Goal: Task Accomplishment & Management: Complete application form

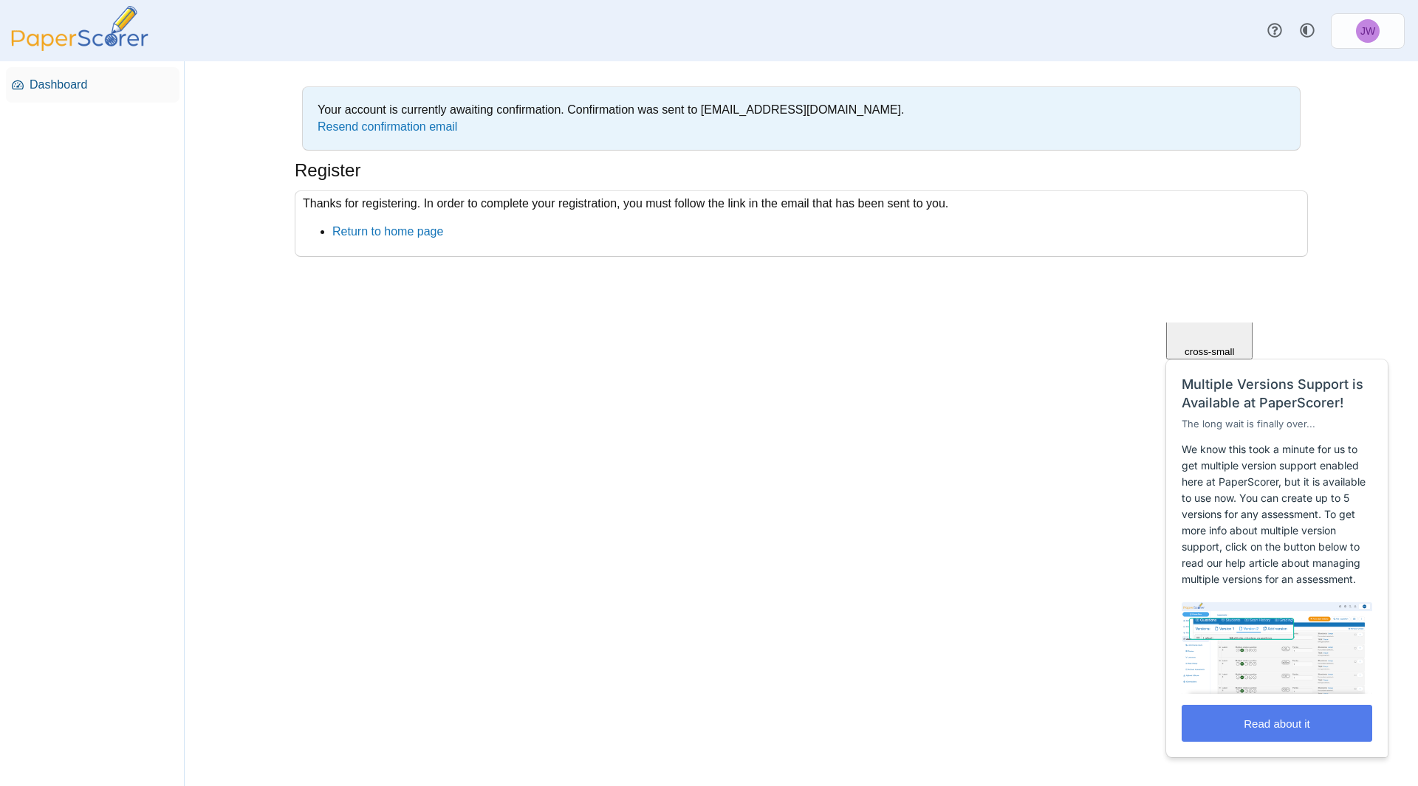
click at [58, 83] on span "Dashboard" at bounding box center [102, 85] width 144 height 16
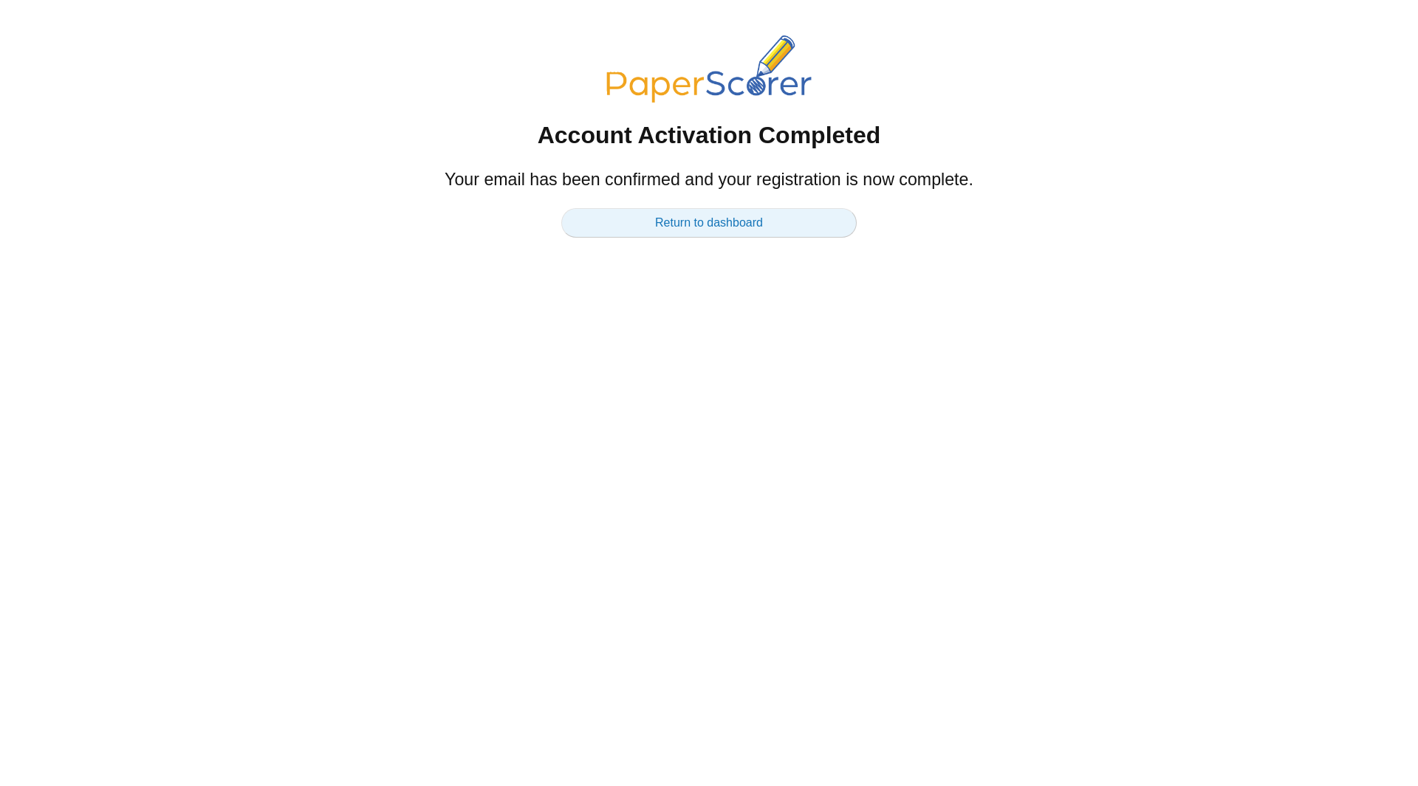
click at [736, 221] on link "Return to dashboard" at bounding box center [708, 223] width 295 height 30
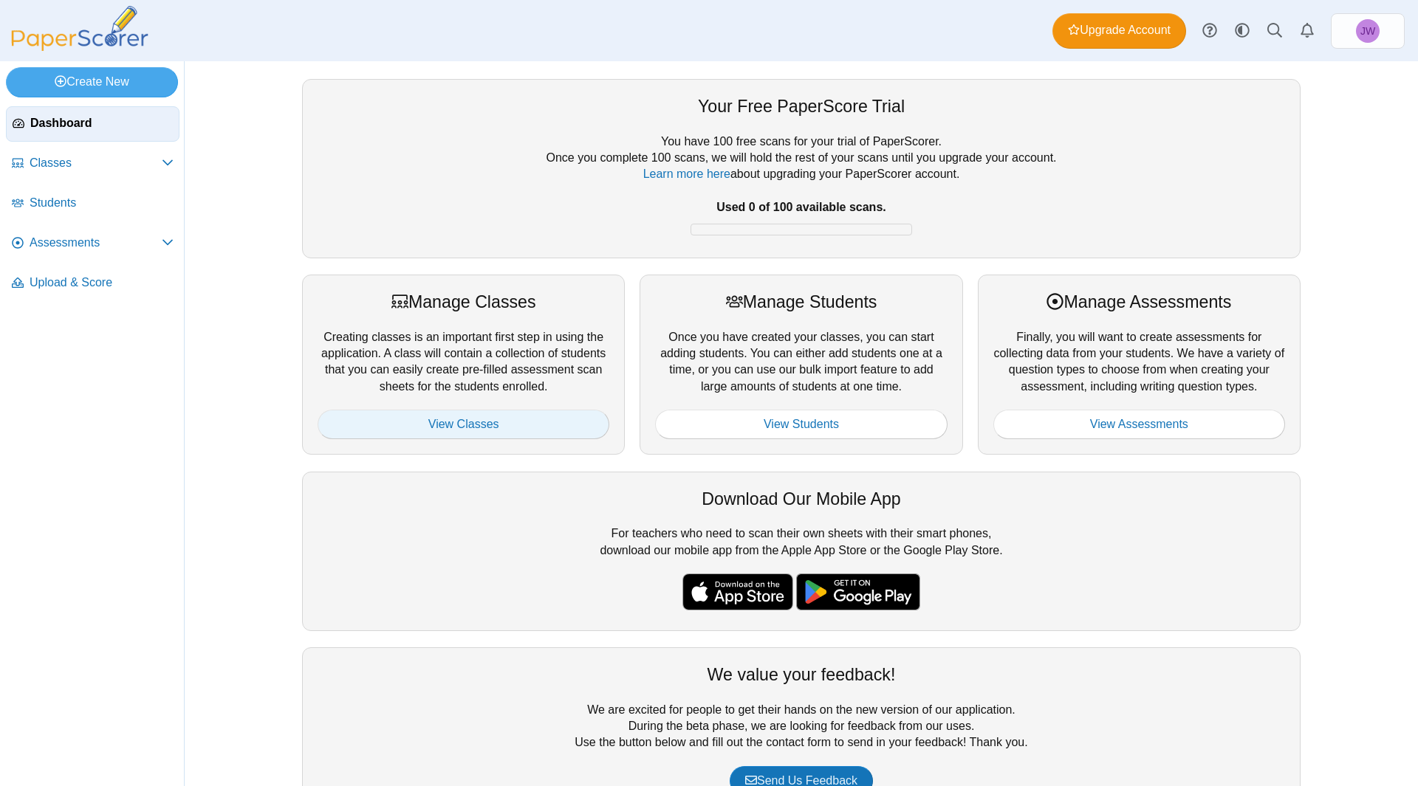
click at [457, 424] on link "View Classes" at bounding box center [464, 425] width 292 height 30
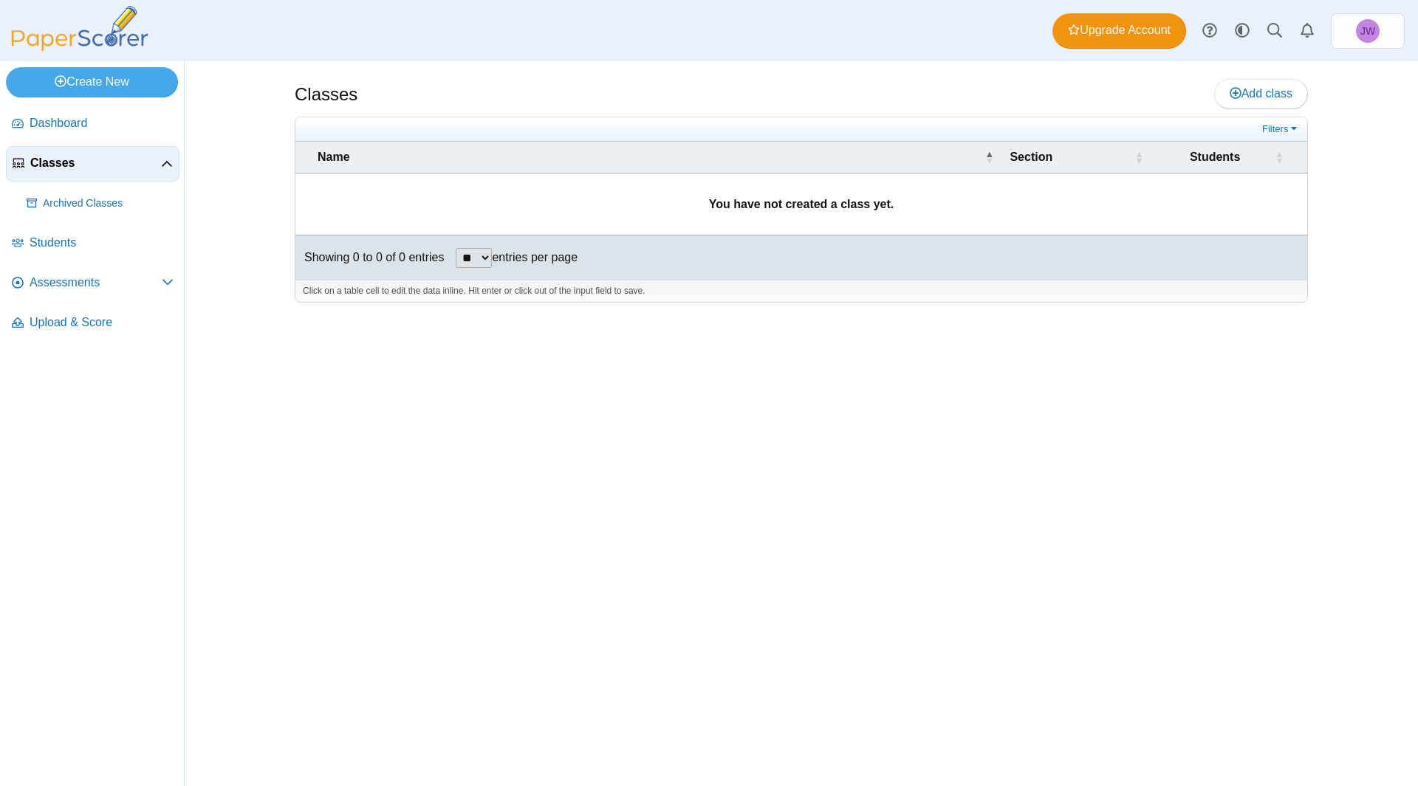
click at [464, 202] on td "You have not created a class yet." at bounding box center [801, 205] width 1012 height 62
click at [1242, 162] on div "Students" at bounding box center [1214, 157] width 111 height 16
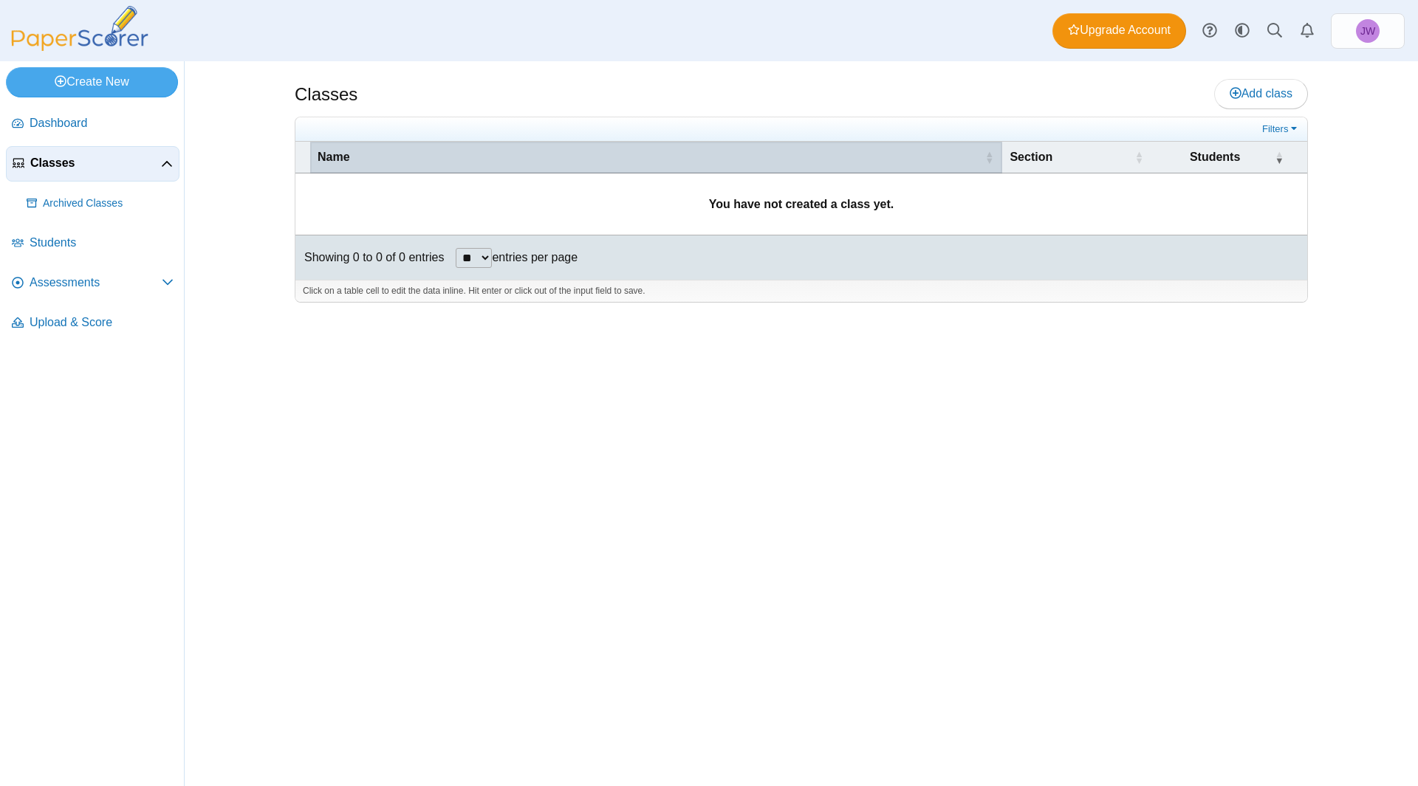
click at [335, 157] on span "Name" at bounding box center [334, 157] width 32 height 13
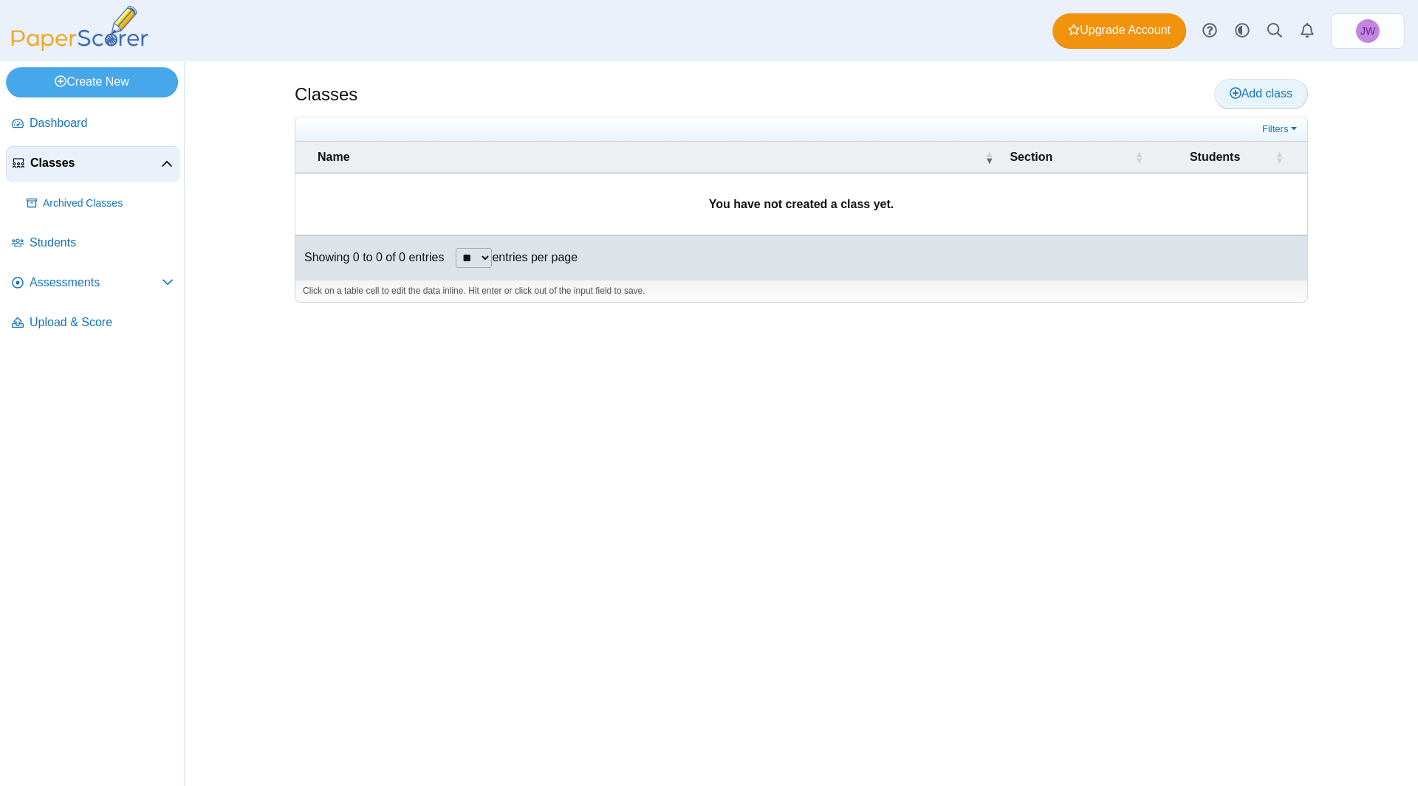
click at [1283, 95] on span "Add class" at bounding box center [1260, 93] width 63 height 13
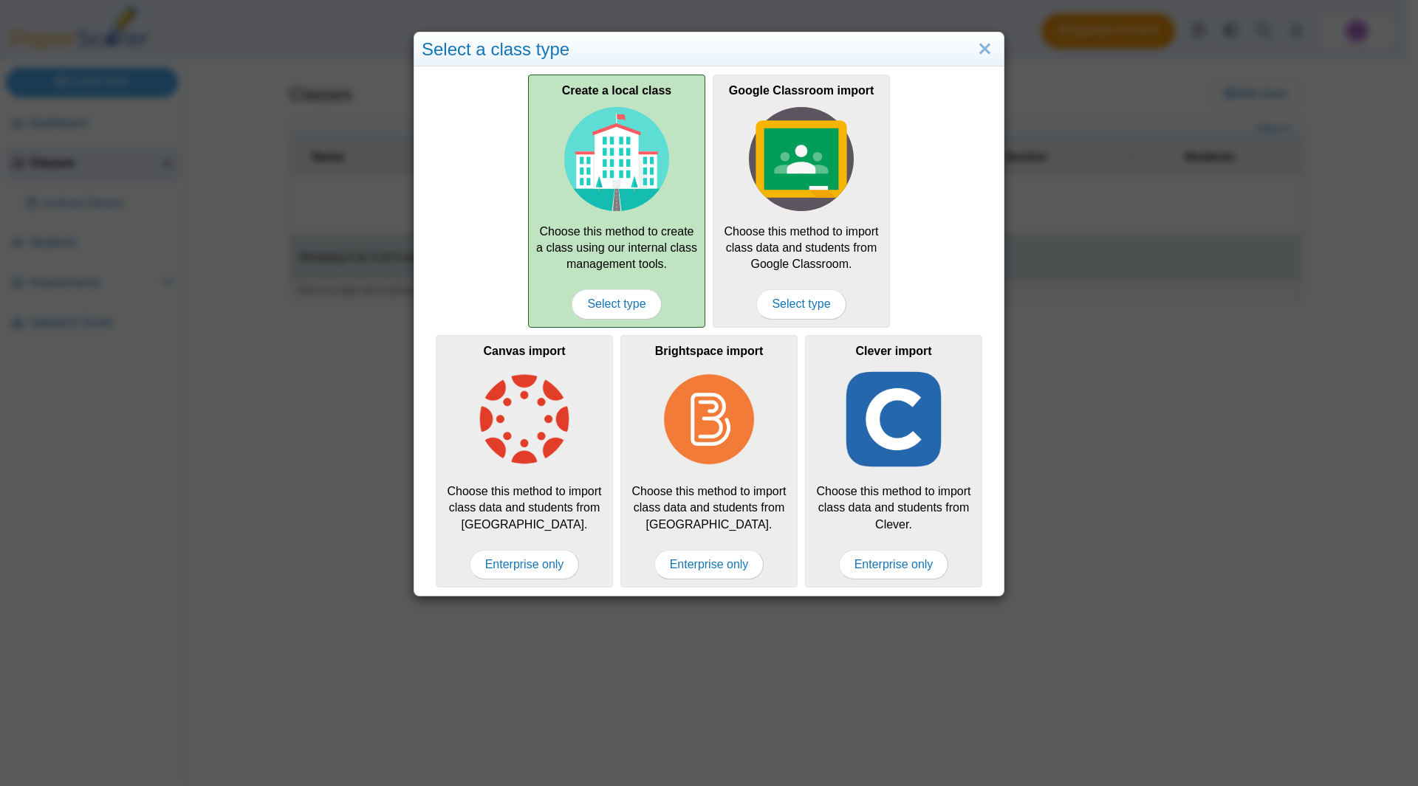
click at [599, 233] on div "Create a local class Choose this method to create a class using our internal cl…" at bounding box center [616, 201] width 177 height 253
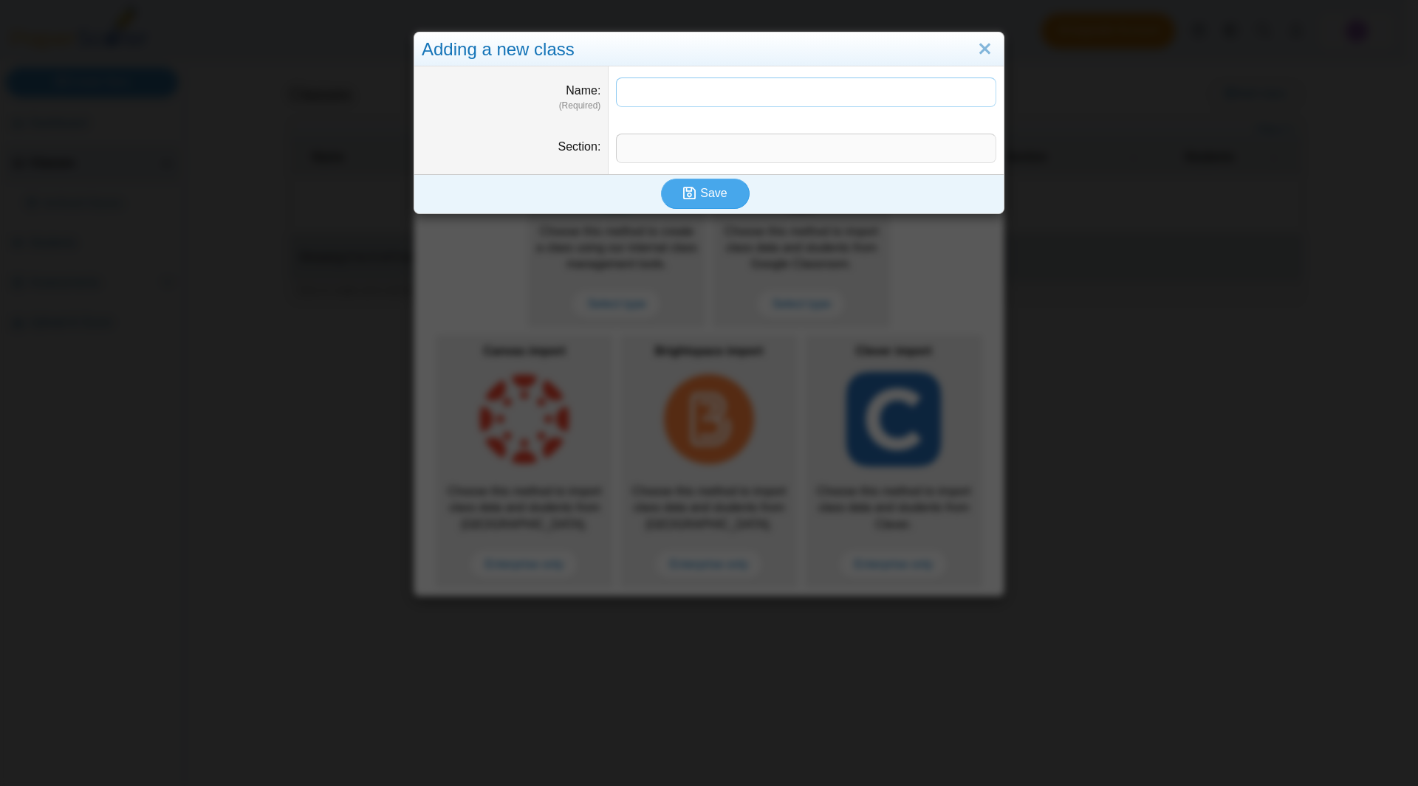
click at [656, 93] on input "Name" at bounding box center [806, 93] width 380 height 30
type input "**********"
type input "********"
click at [721, 196] on button "Save" at bounding box center [705, 194] width 89 height 30
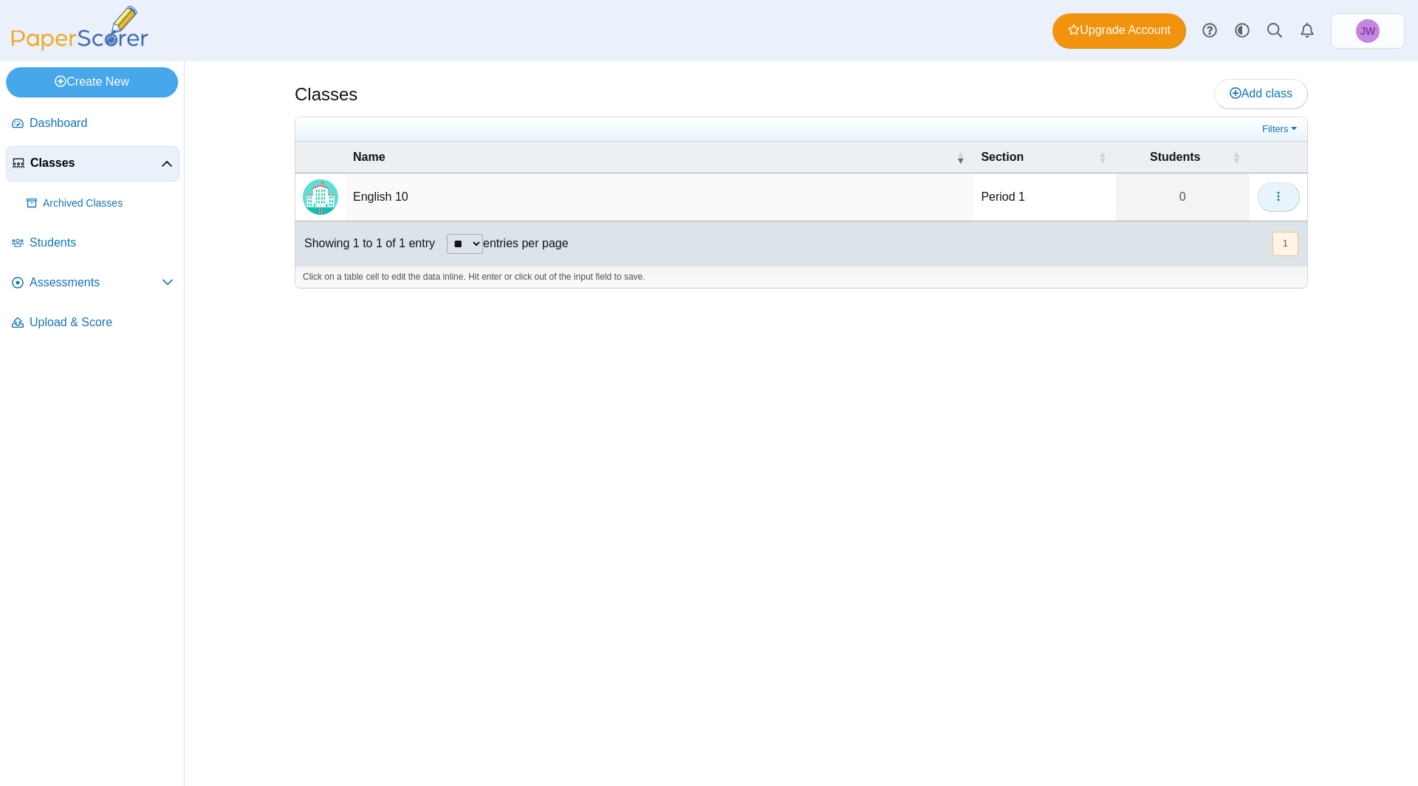
click at [1287, 195] on button "button" at bounding box center [1278, 197] width 43 height 30
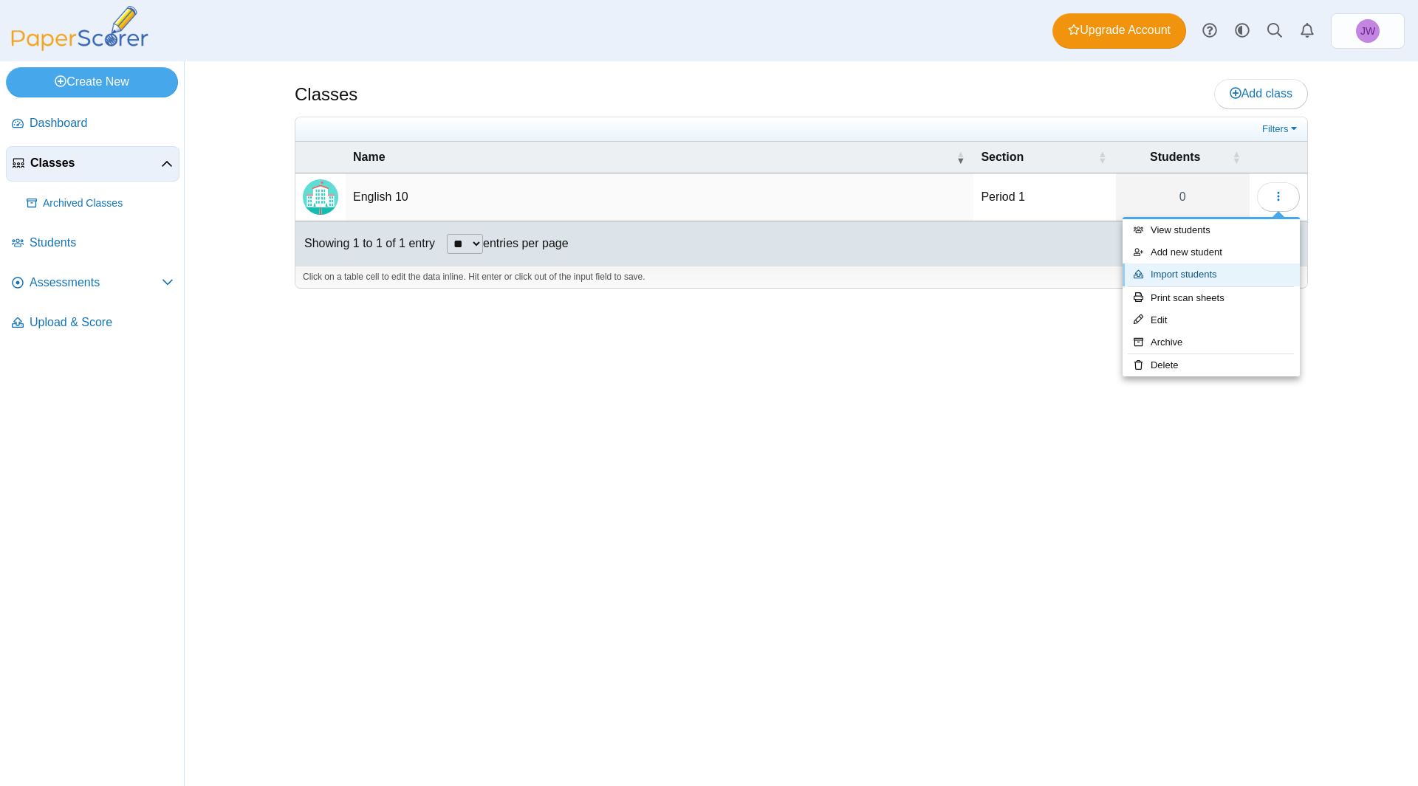
click at [1221, 270] on link "Import students" at bounding box center [1210, 275] width 177 height 22
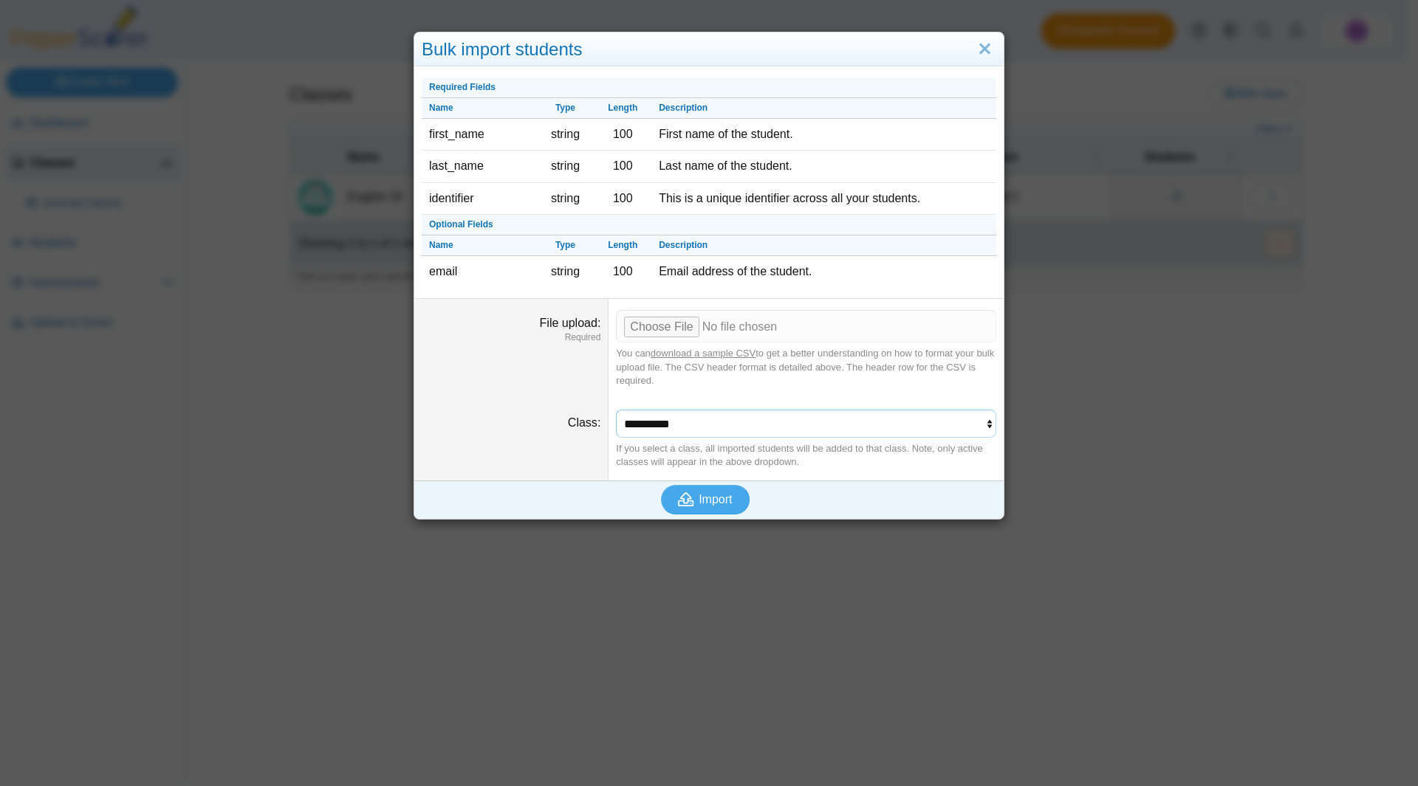
click at [913, 430] on select "**********" at bounding box center [806, 424] width 380 height 28
click at [978, 49] on link "Close" at bounding box center [984, 49] width 23 height 25
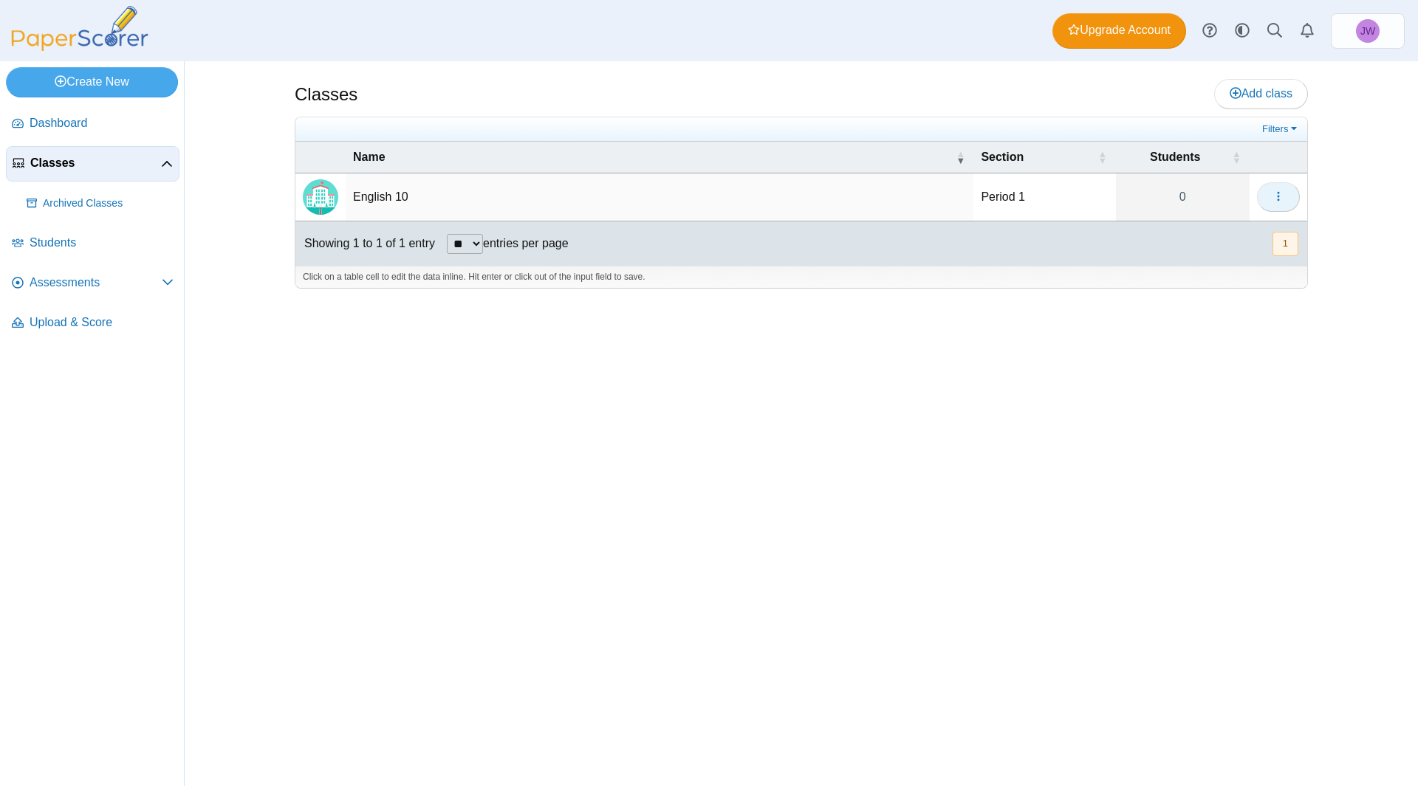
click at [1278, 199] on use "button" at bounding box center [1278, 197] width 2 height 10
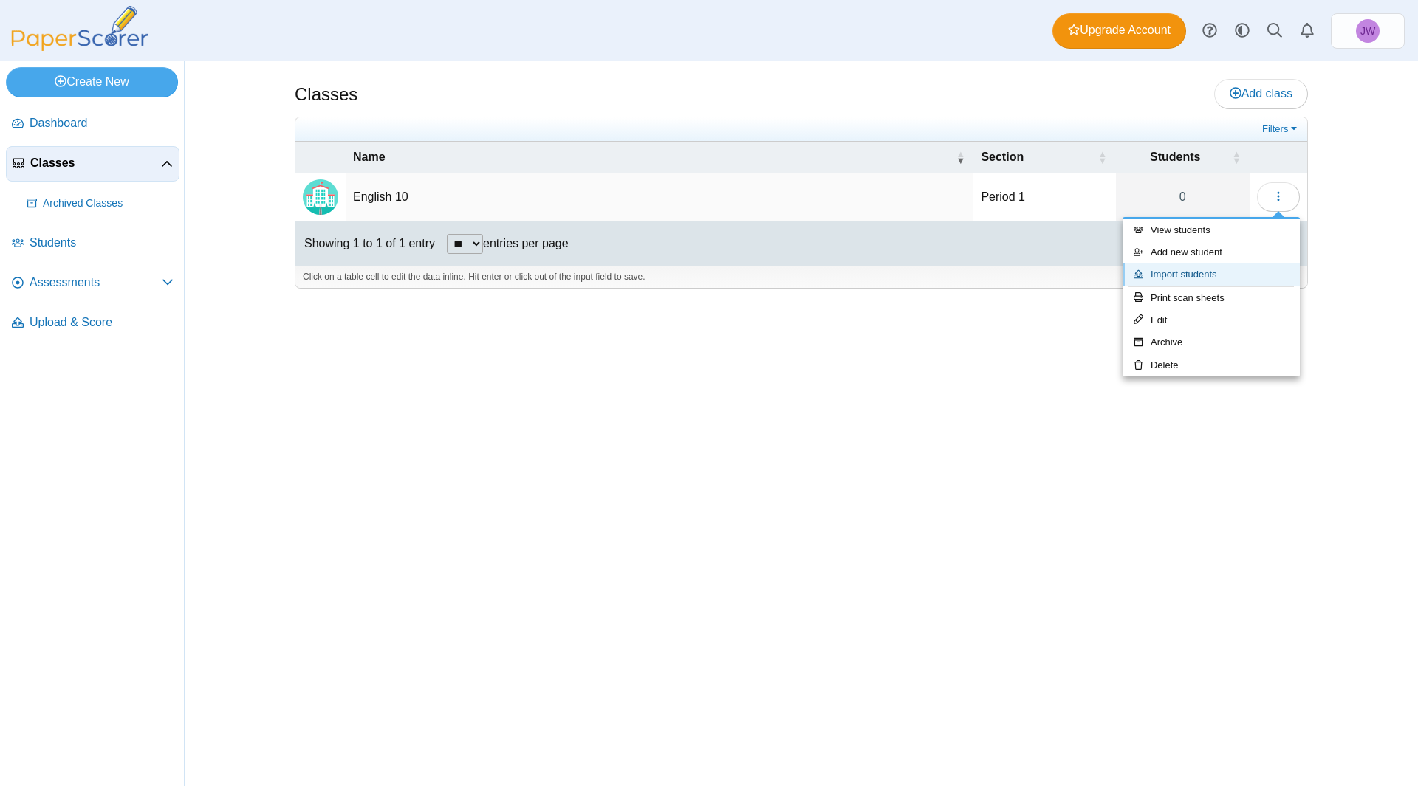
click at [1214, 280] on link "Import students" at bounding box center [1210, 275] width 177 height 22
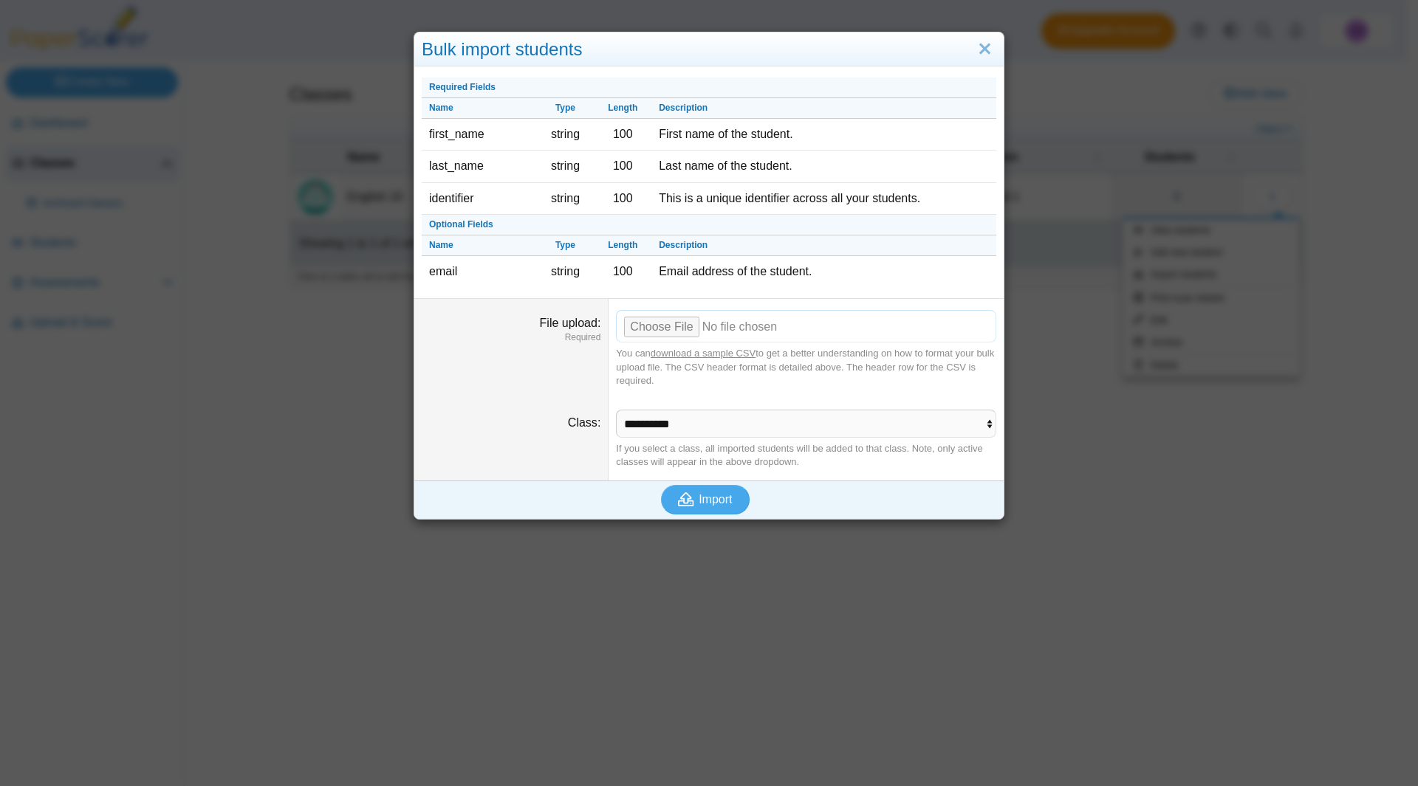
click at [647, 332] on input "File upload" at bounding box center [806, 326] width 380 height 32
type input "**********"
click at [709, 498] on span "Import" at bounding box center [715, 499] width 33 height 13
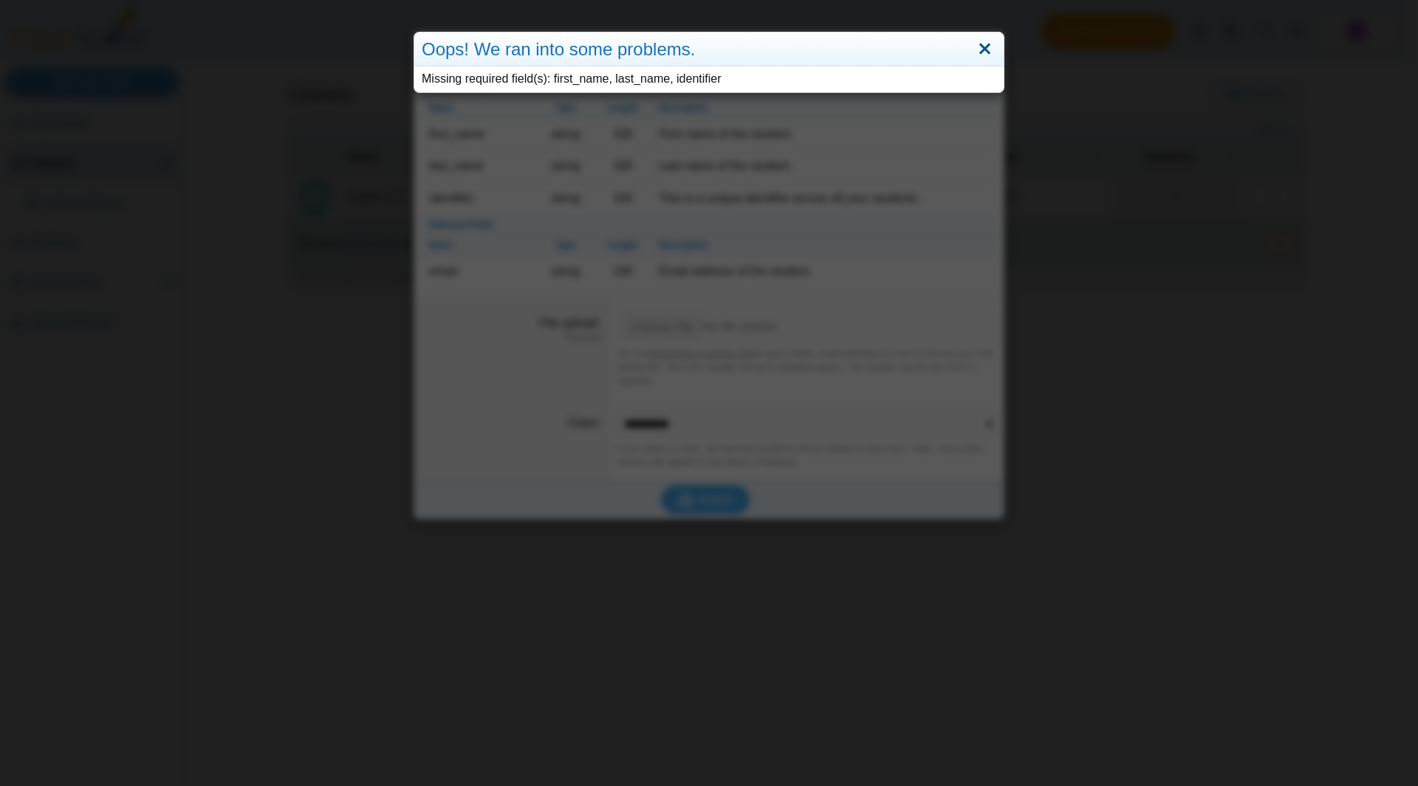
click at [979, 49] on link "Close" at bounding box center [984, 49] width 23 height 25
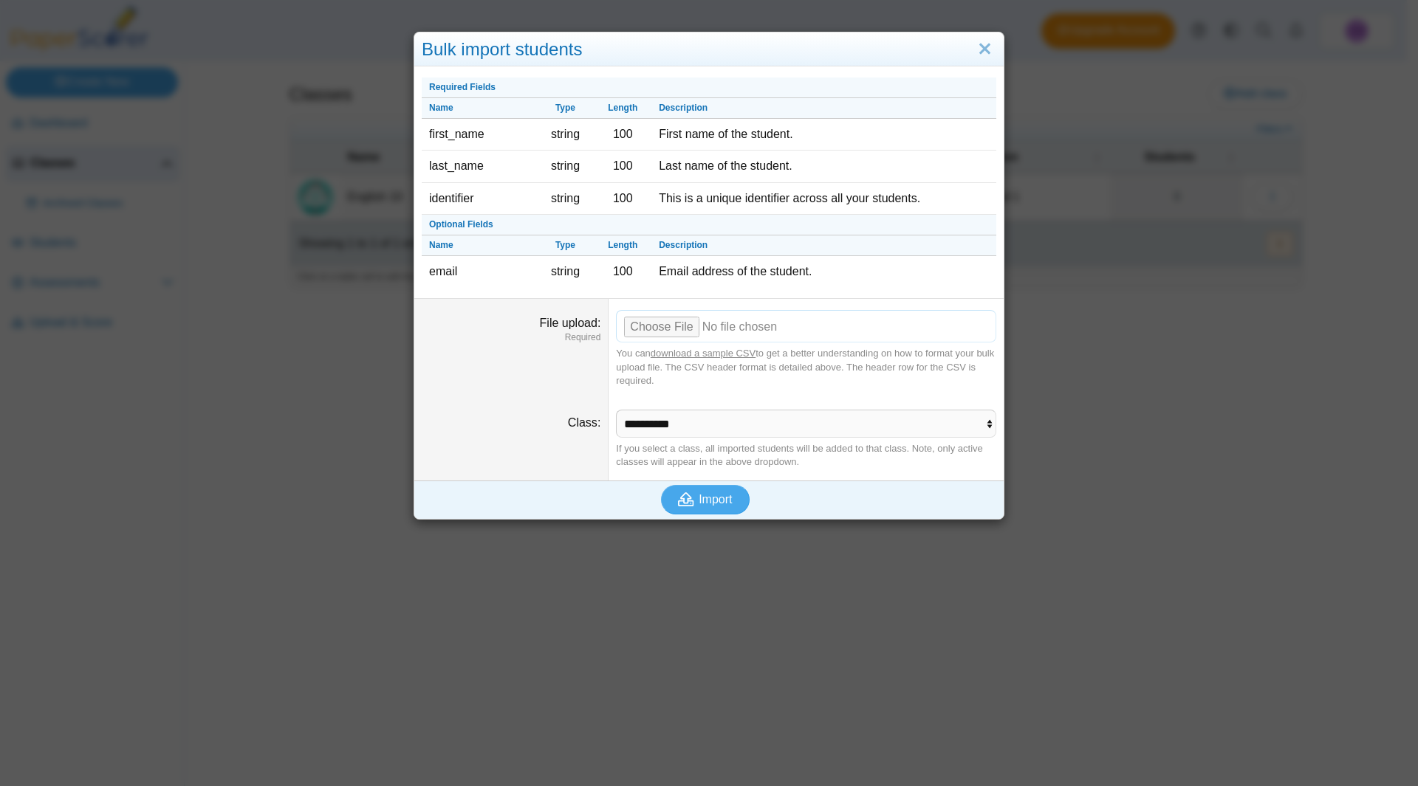
click at [662, 330] on input "File upload" at bounding box center [806, 326] width 380 height 32
click at [703, 494] on span "Import" at bounding box center [715, 499] width 33 height 13
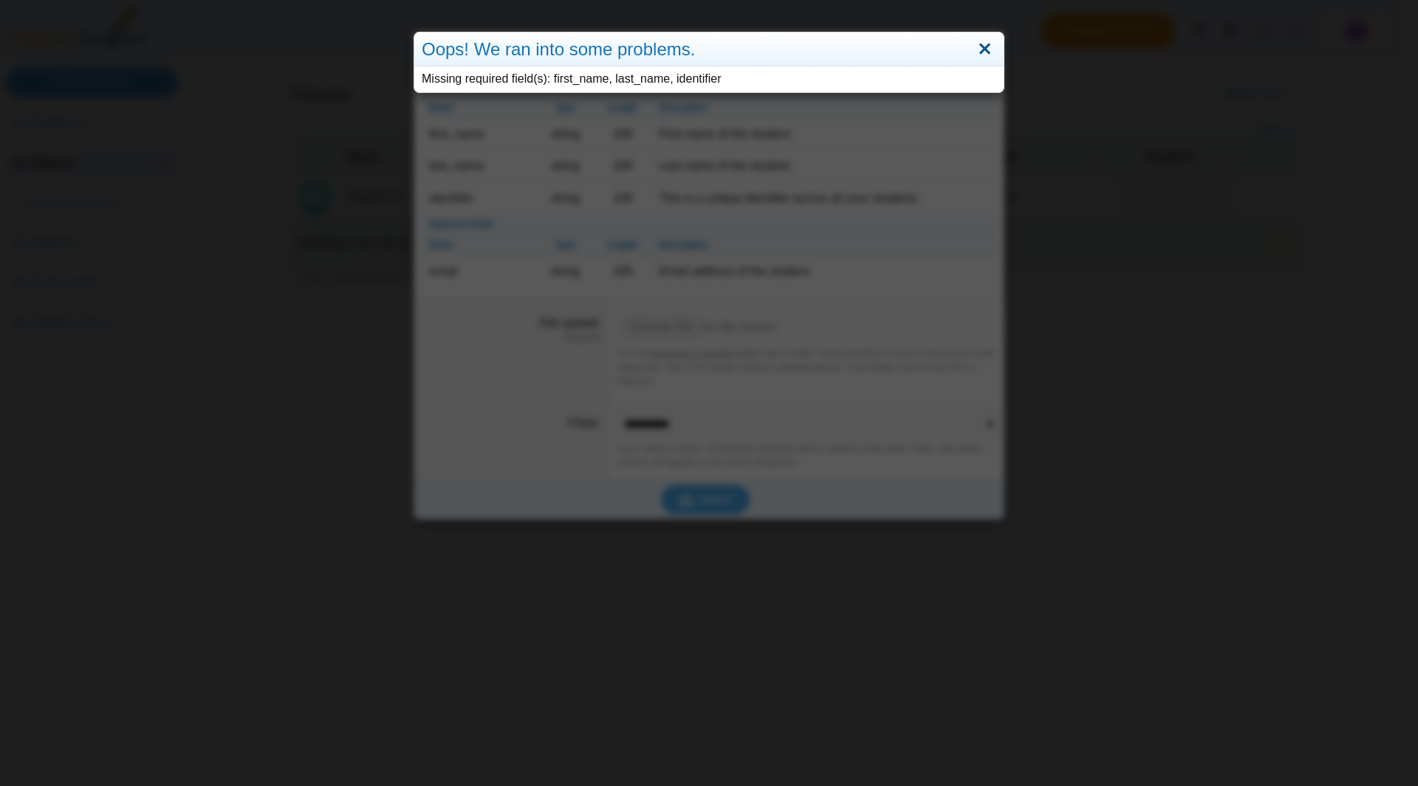
click at [981, 43] on link "Close" at bounding box center [984, 49] width 23 height 25
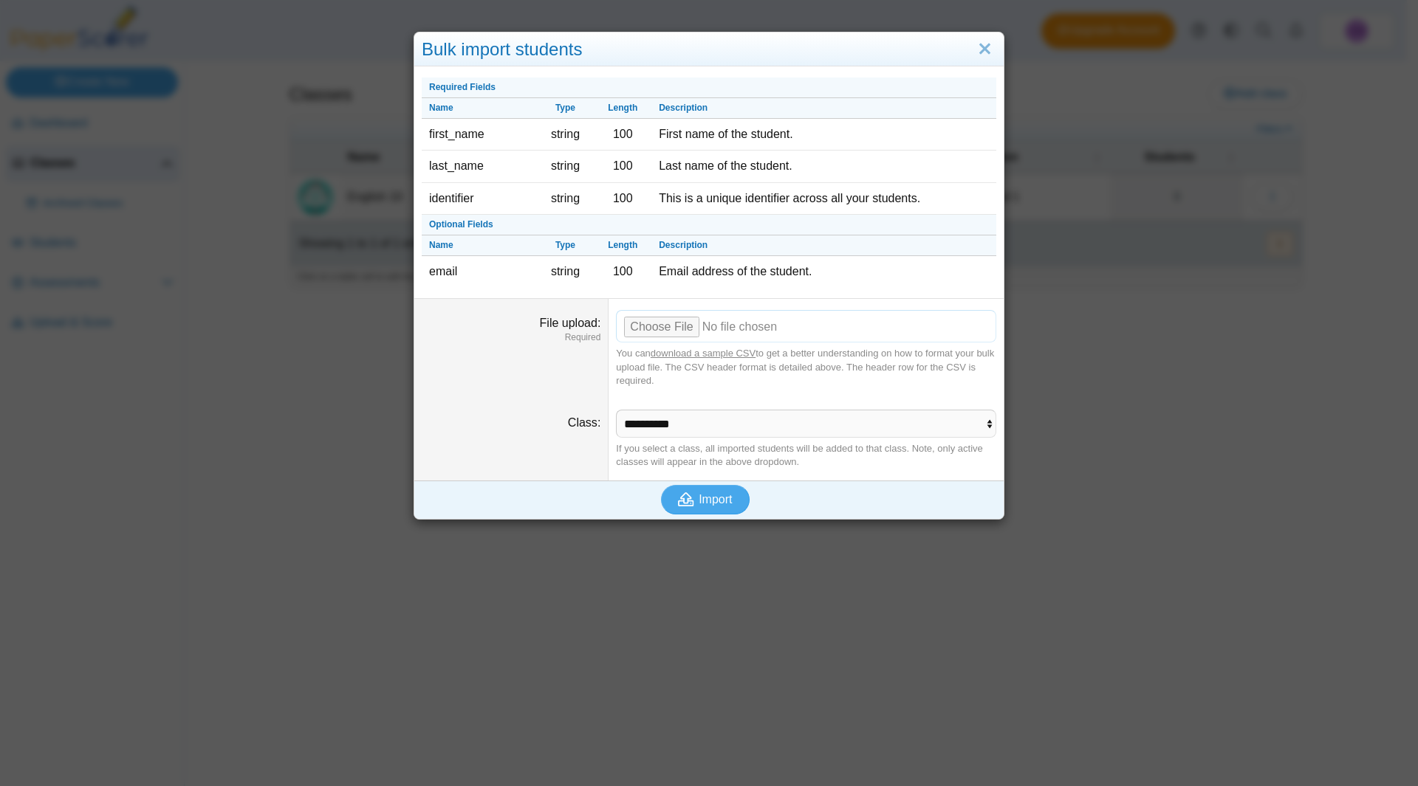
click at [755, 330] on input "File upload" at bounding box center [806, 326] width 380 height 32
click at [659, 326] on input "File upload" at bounding box center [806, 326] width 380 height 32
type input "**********"
click at [707, 493] on span "Import" at bounding box center [715, 499] width 33 height 13
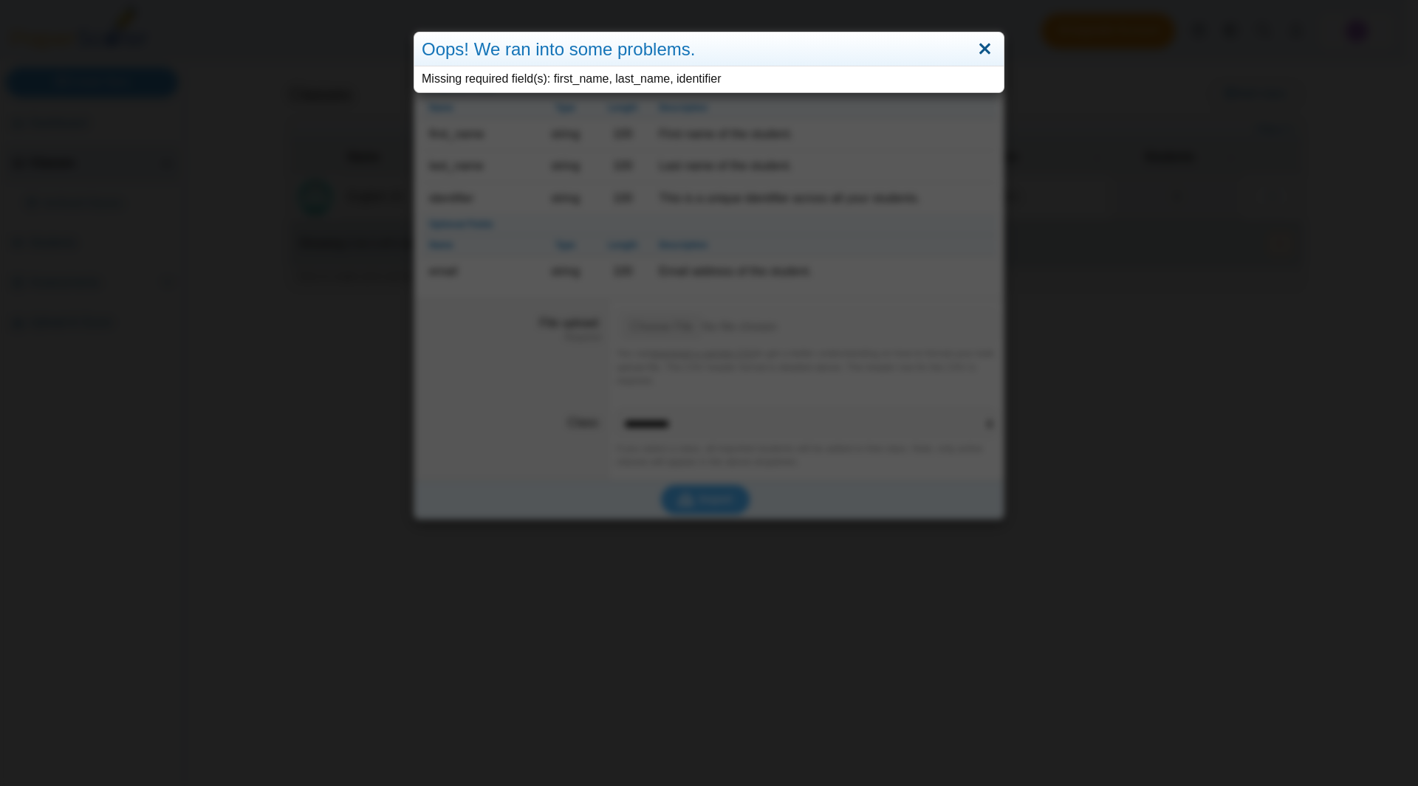
click at [978, 47] on link "Close" at bounding box center [984, 49] width 23 height 25
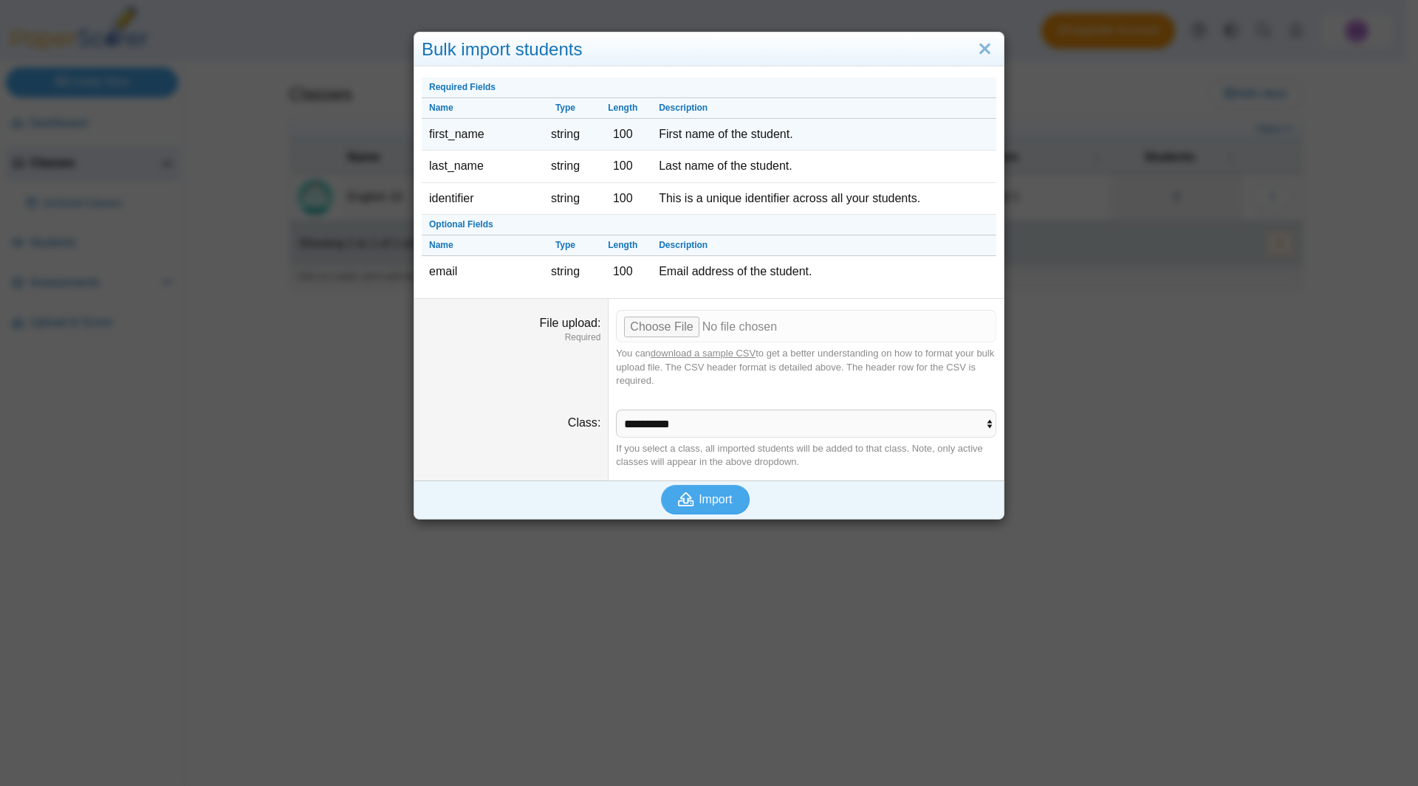
click at [760, 133] on td "First name of the student." at bounding box center [823, 135] width 345 height 32
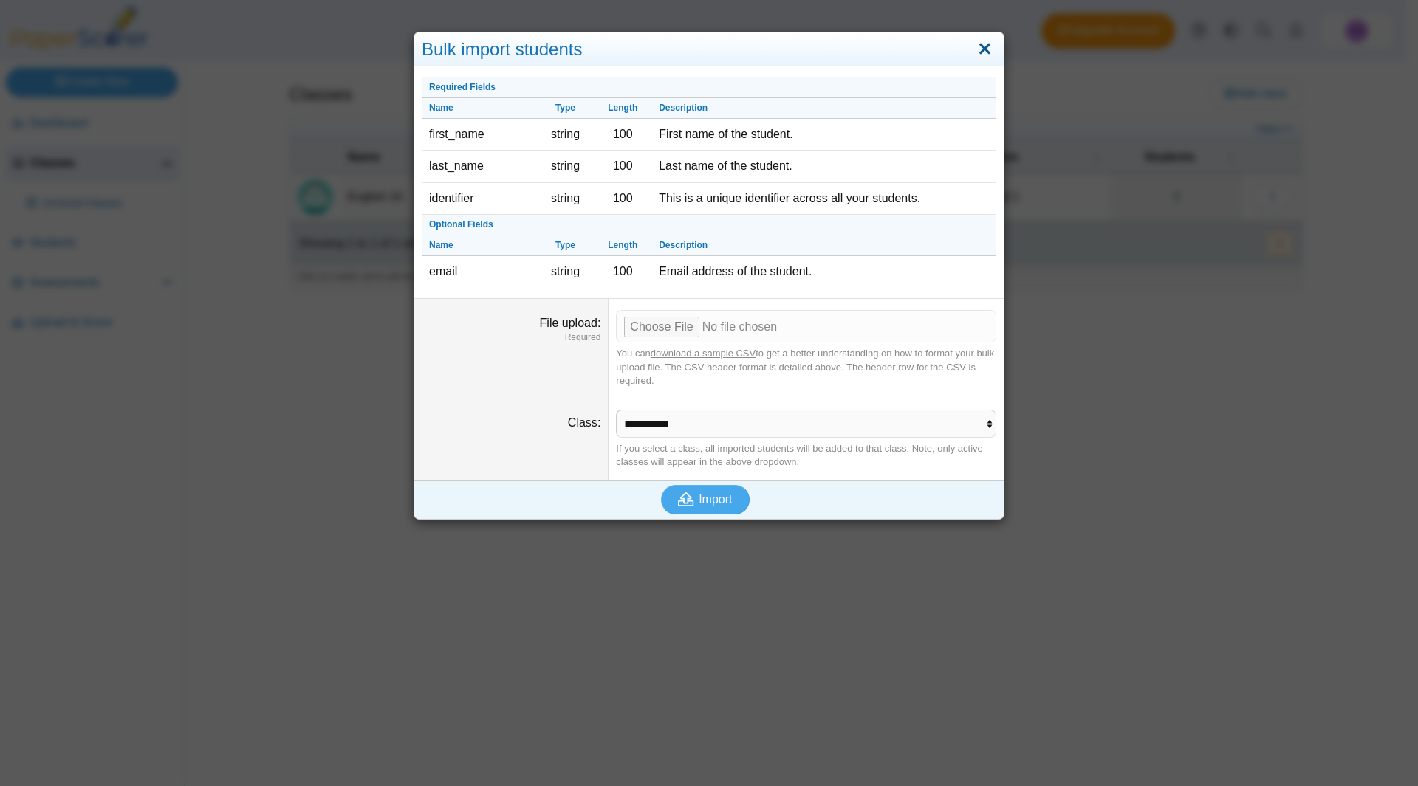
click at [973, 51] on link "Close" at bounding box center [984, 49] width 23 height 25
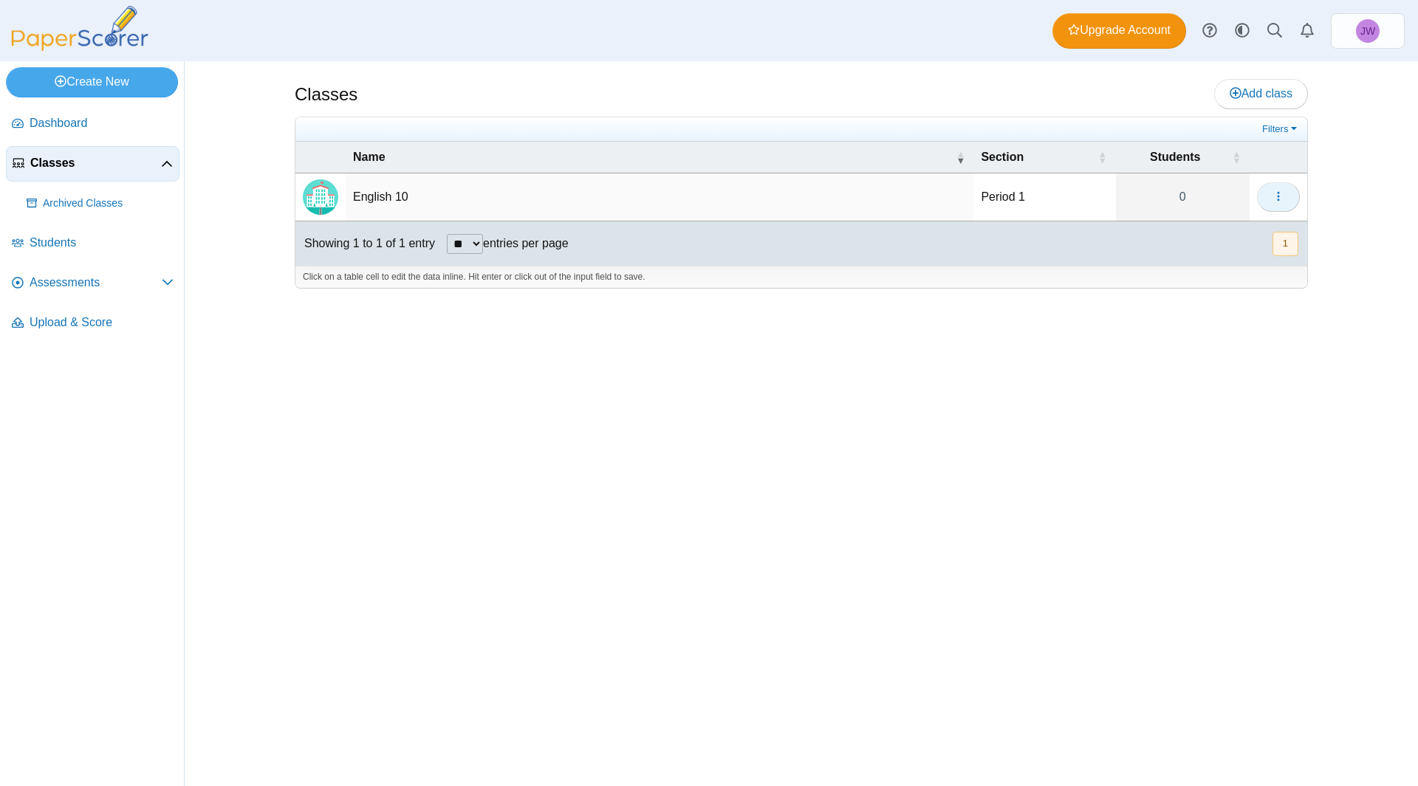
click at [1283, 203] on span "button" at bounding box center [1278, 197] width 12 height 13
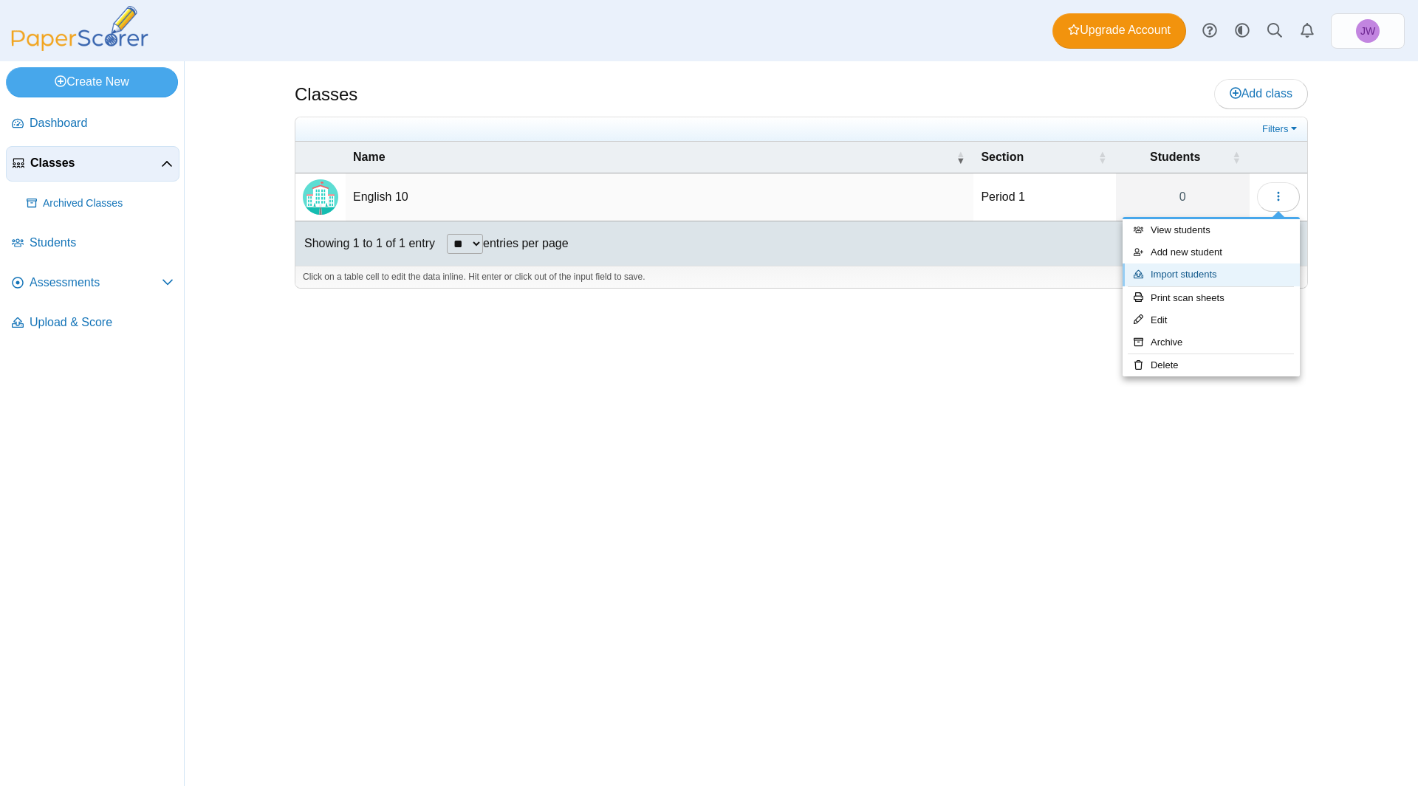
click at [1249, 268] on link "Import students" at bounding box center [1210, 275] width 177 height 22
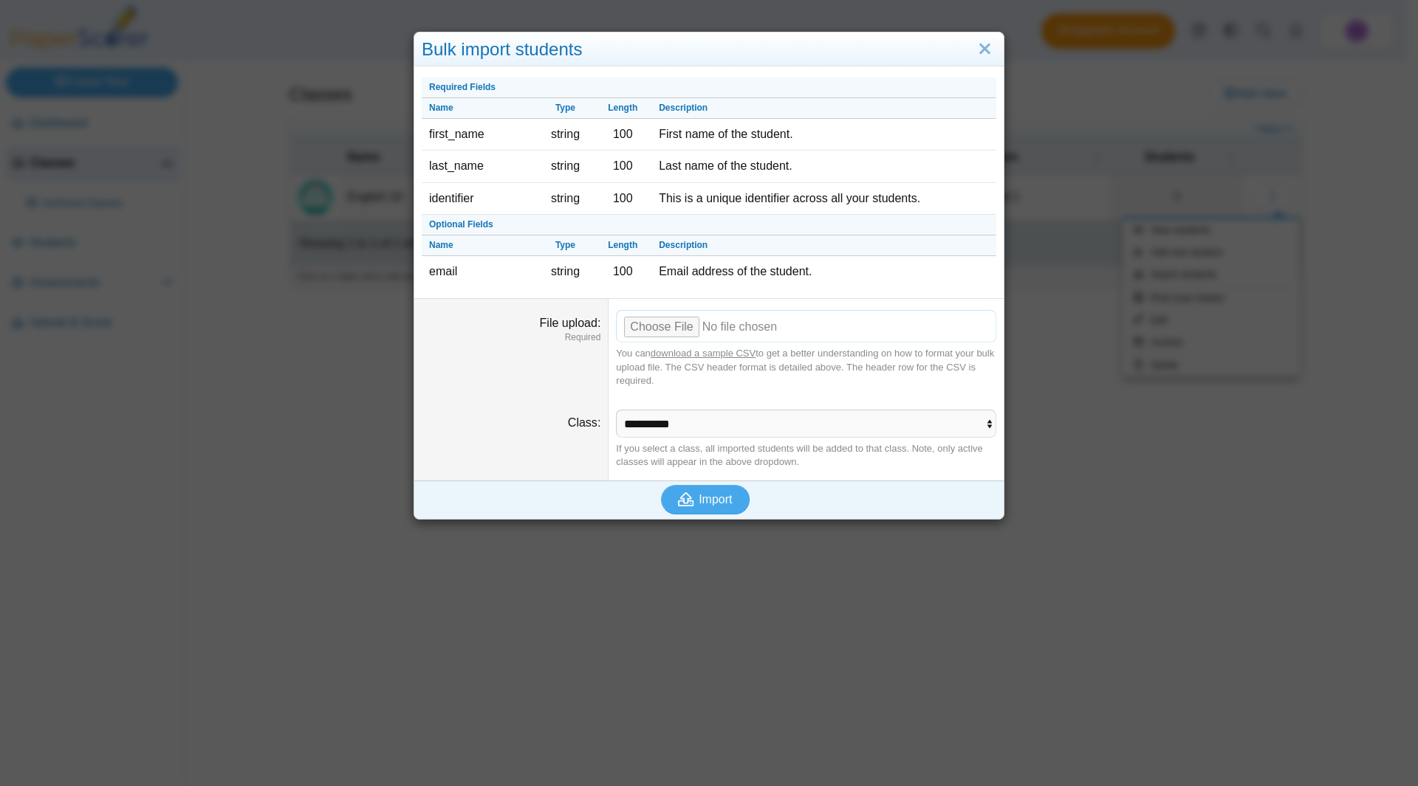
click at [746, 323] on input "File upload" at bounding box center [806, 326] width 380 height 32
click at [984, 44] on link "Close" at bounding box center [984, 49] width 23 height 25
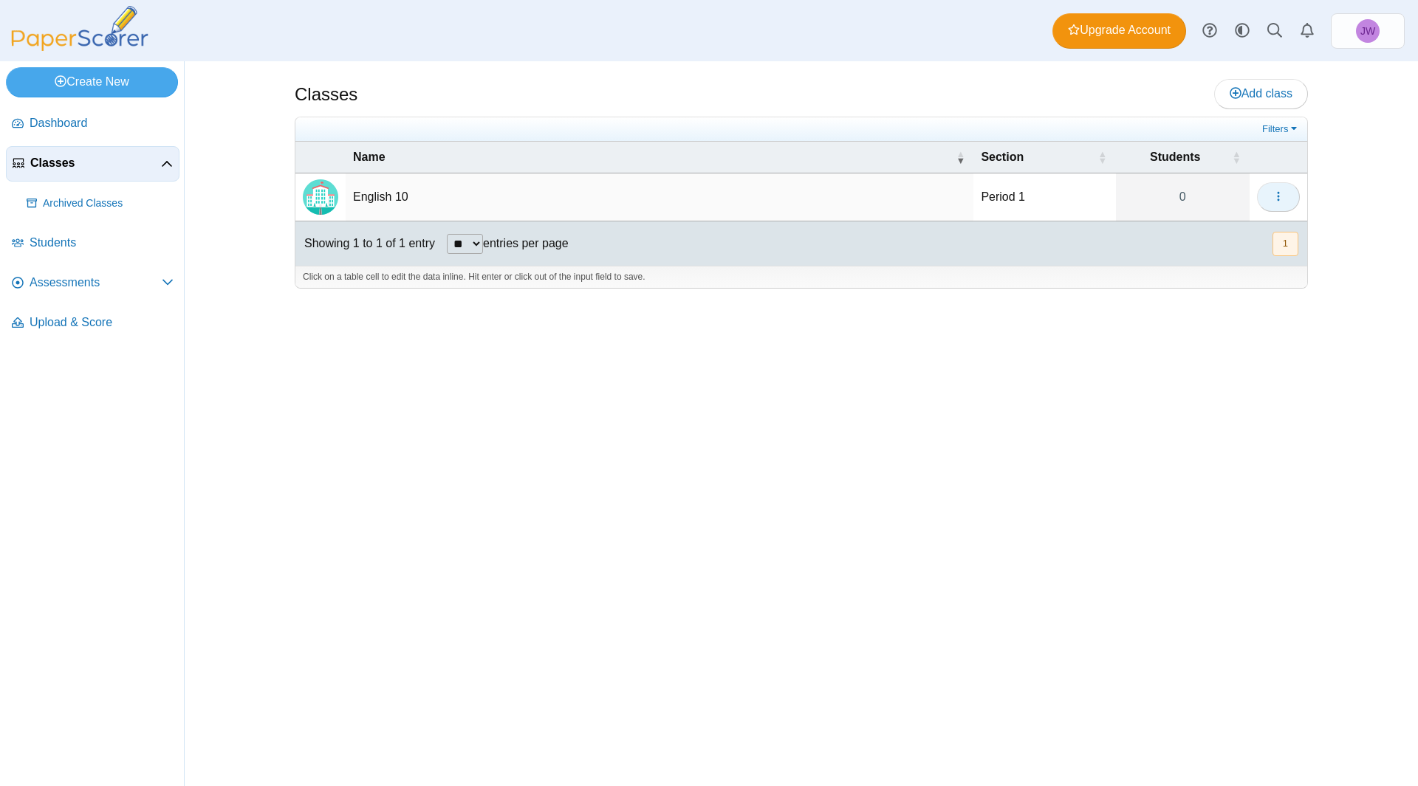
click at [1277, 201] on icon "button" at bounding box center [1278, 197] width 12 height 12
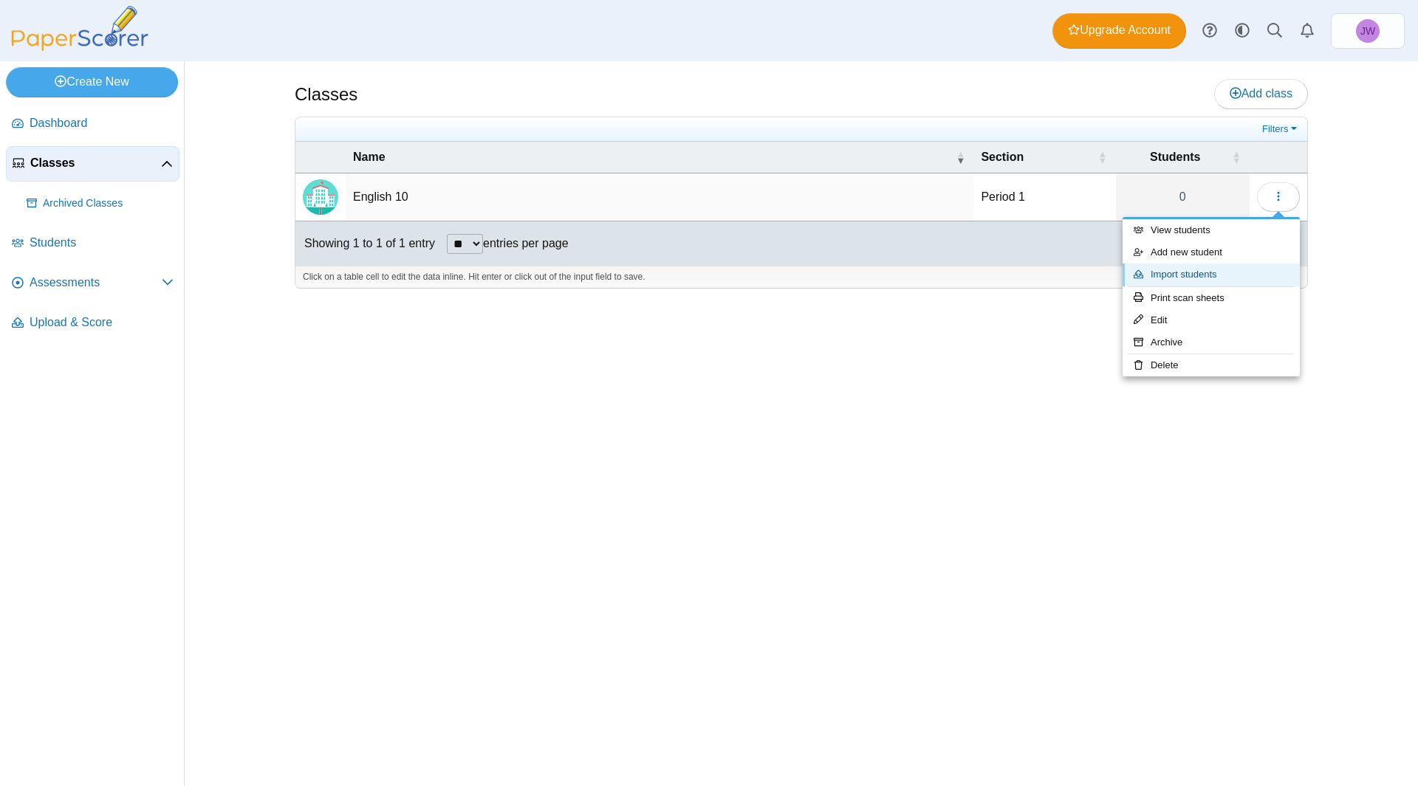
click at [1238, 273] on link "Import students" at bounding box center [1210, 275] width 177 height 22
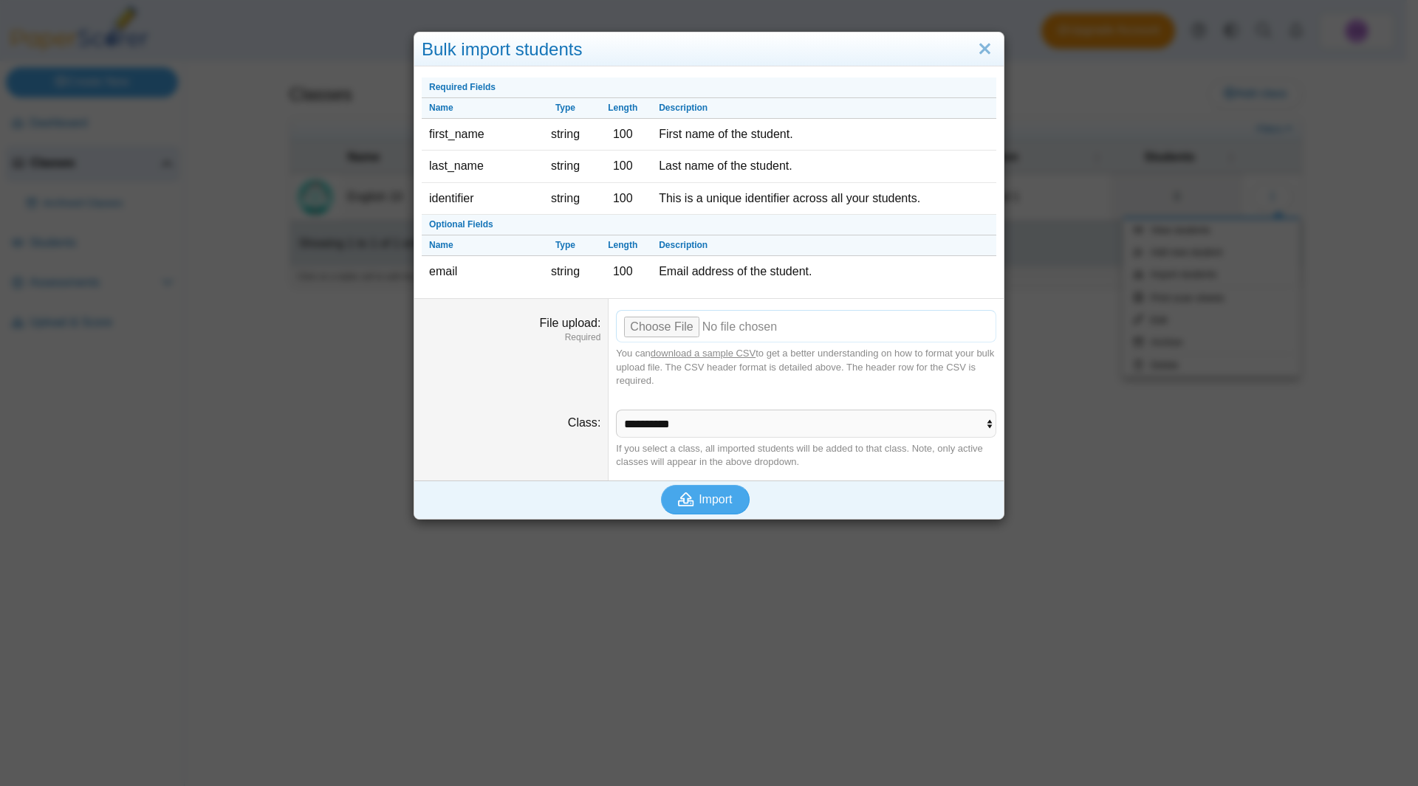
click at [668, 330] on input "File upload" at bounding box center [806, 326] width 380 height 32
click at [978, 48] on link "Close" at bounding box center [984, 49] width 23 height 25
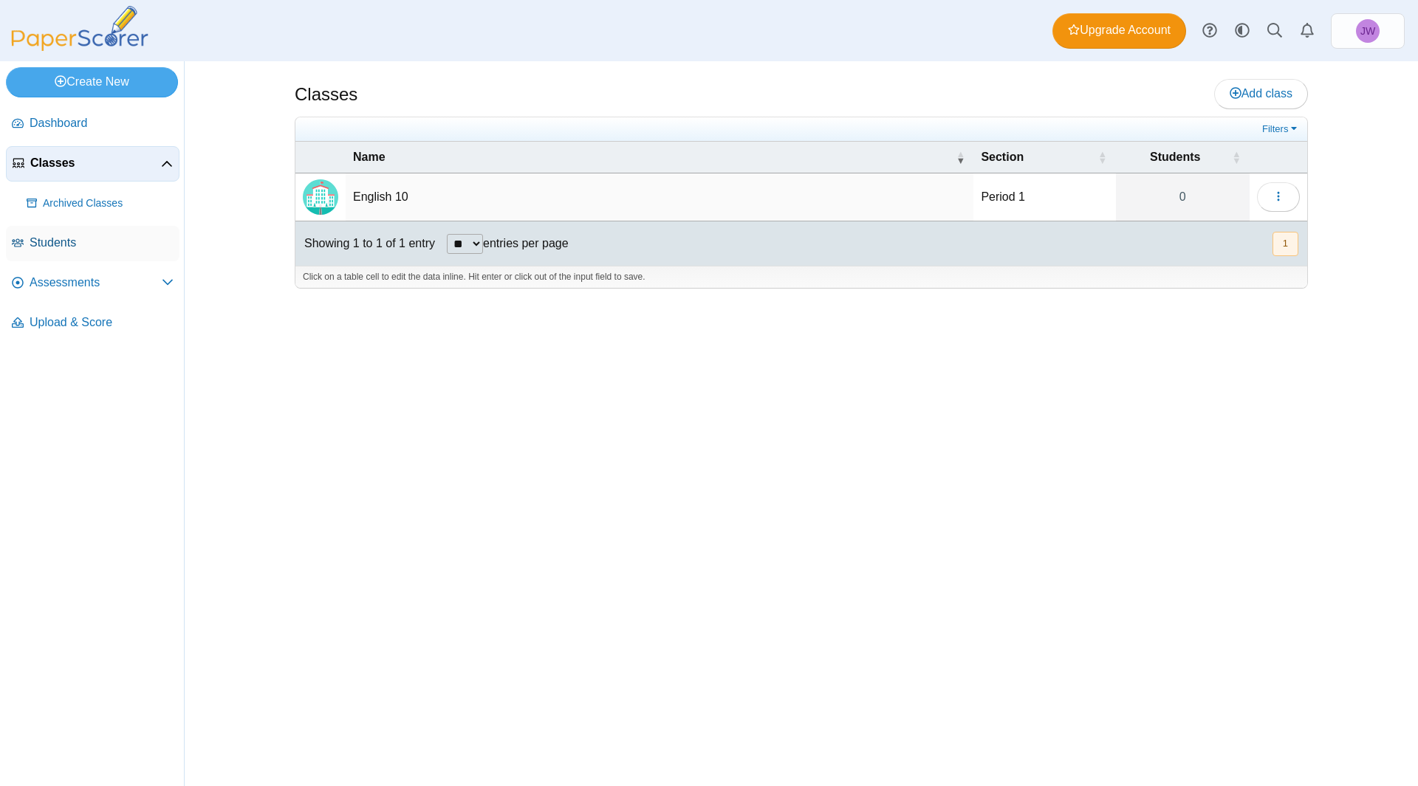
click at [62, 241] on span "Students" at bounding box center [102, 243] width 144 height 16
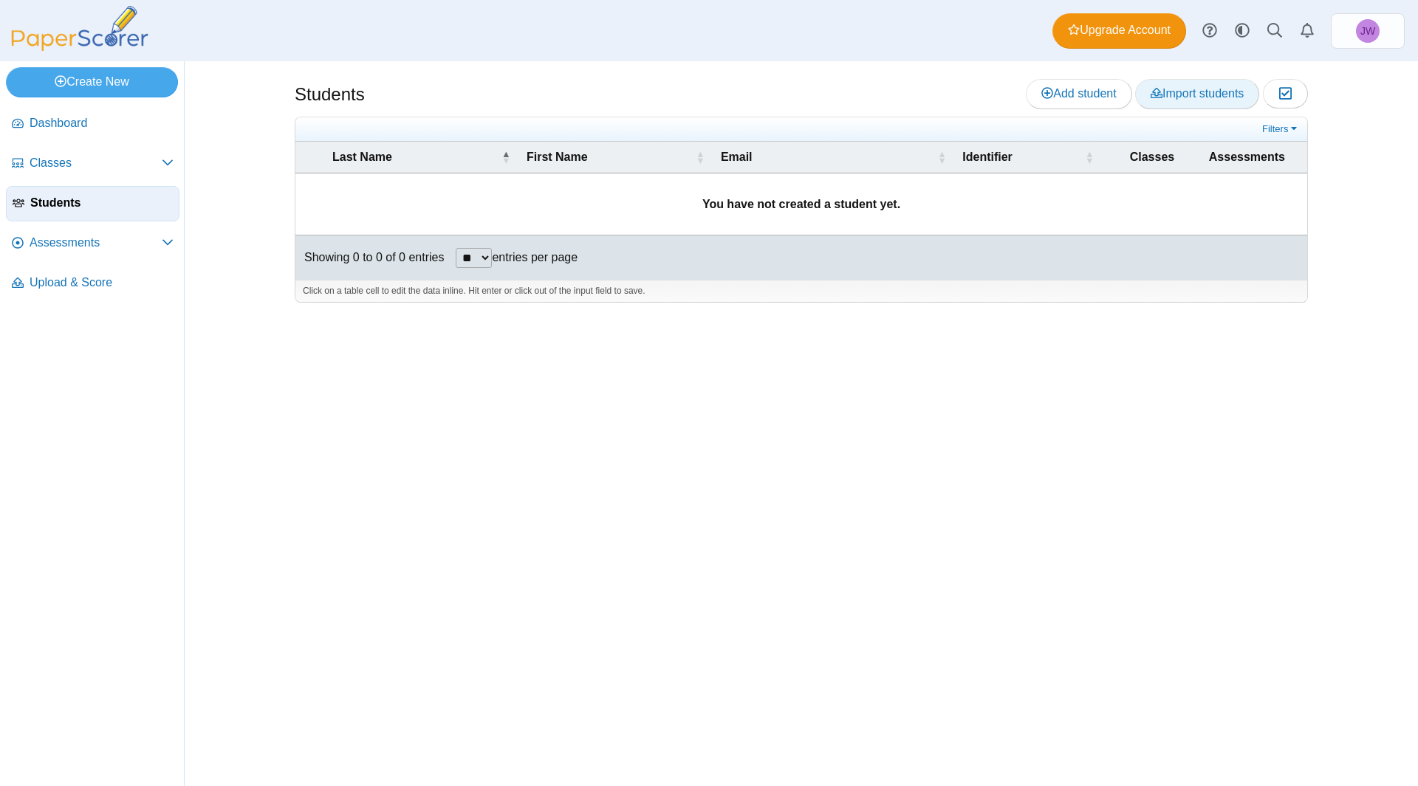
click at [1201, 99] on span "Import students" at bounding box center [1196, 93] width 93 height 13
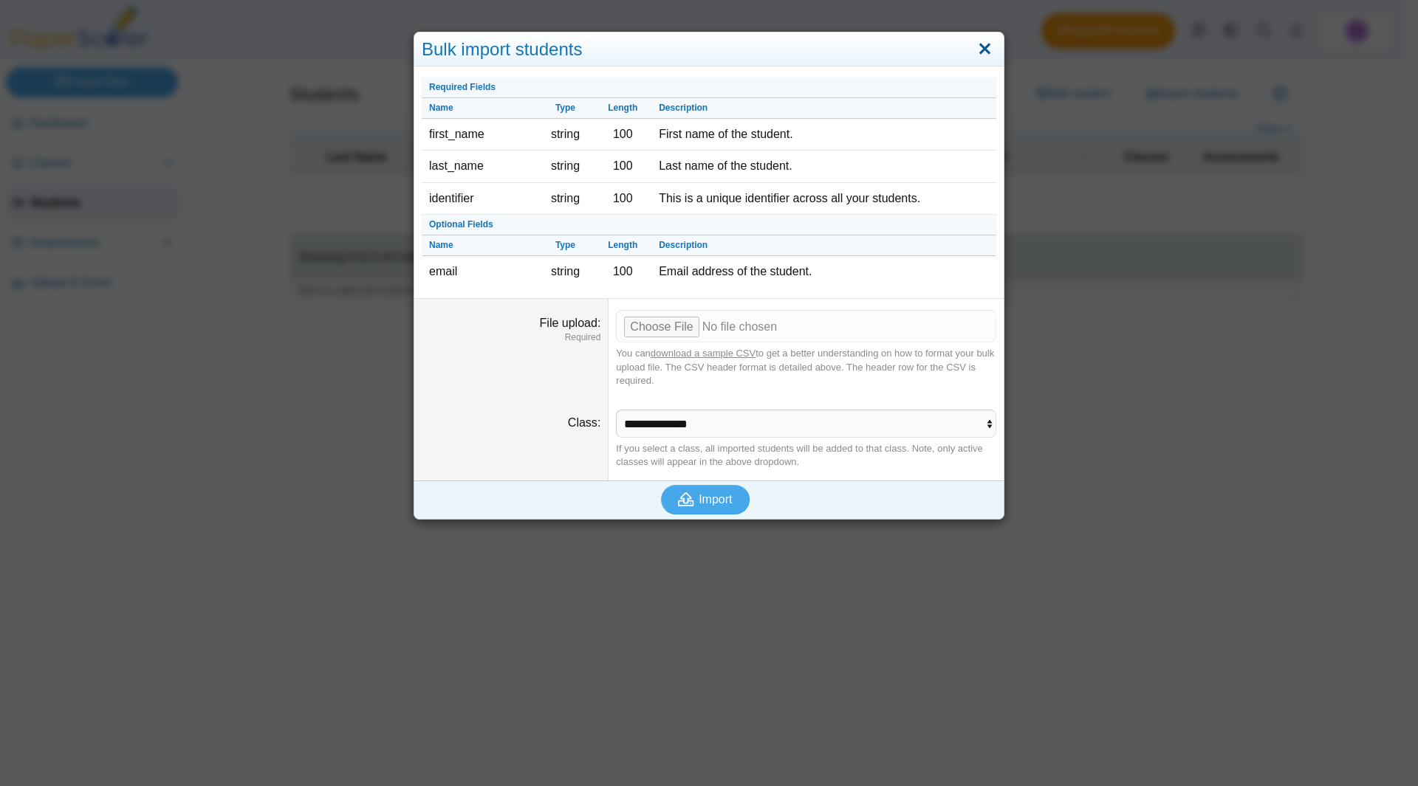
click at [981, 49] on link "Close" at bounding box center [984, 49] width 23 height 25
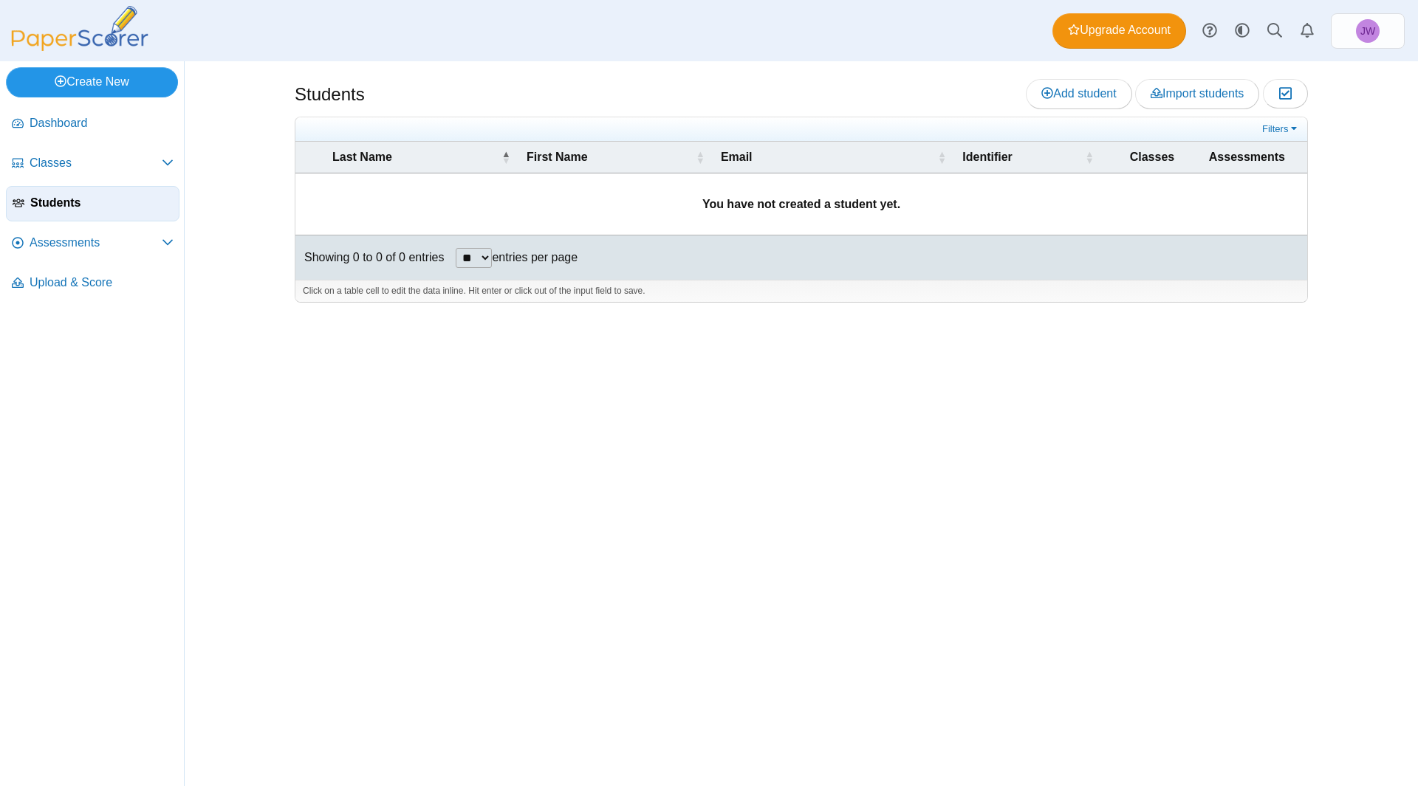
click at [131, 83] on link "Create New" at bounding box center [92, 82] width 172 height 30
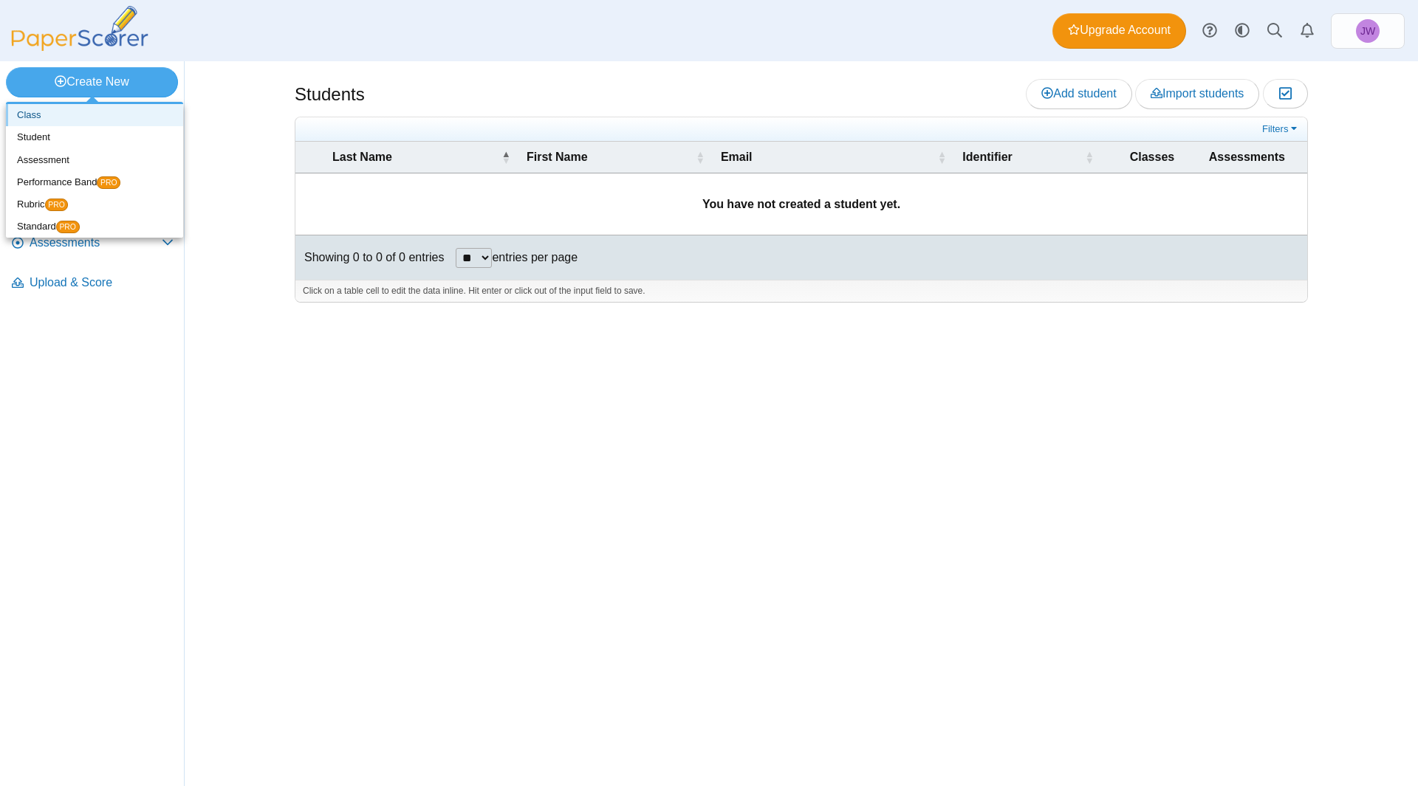
click at [119, 114] on link "Class" at bounding box center [94, 115] width 177 height 22
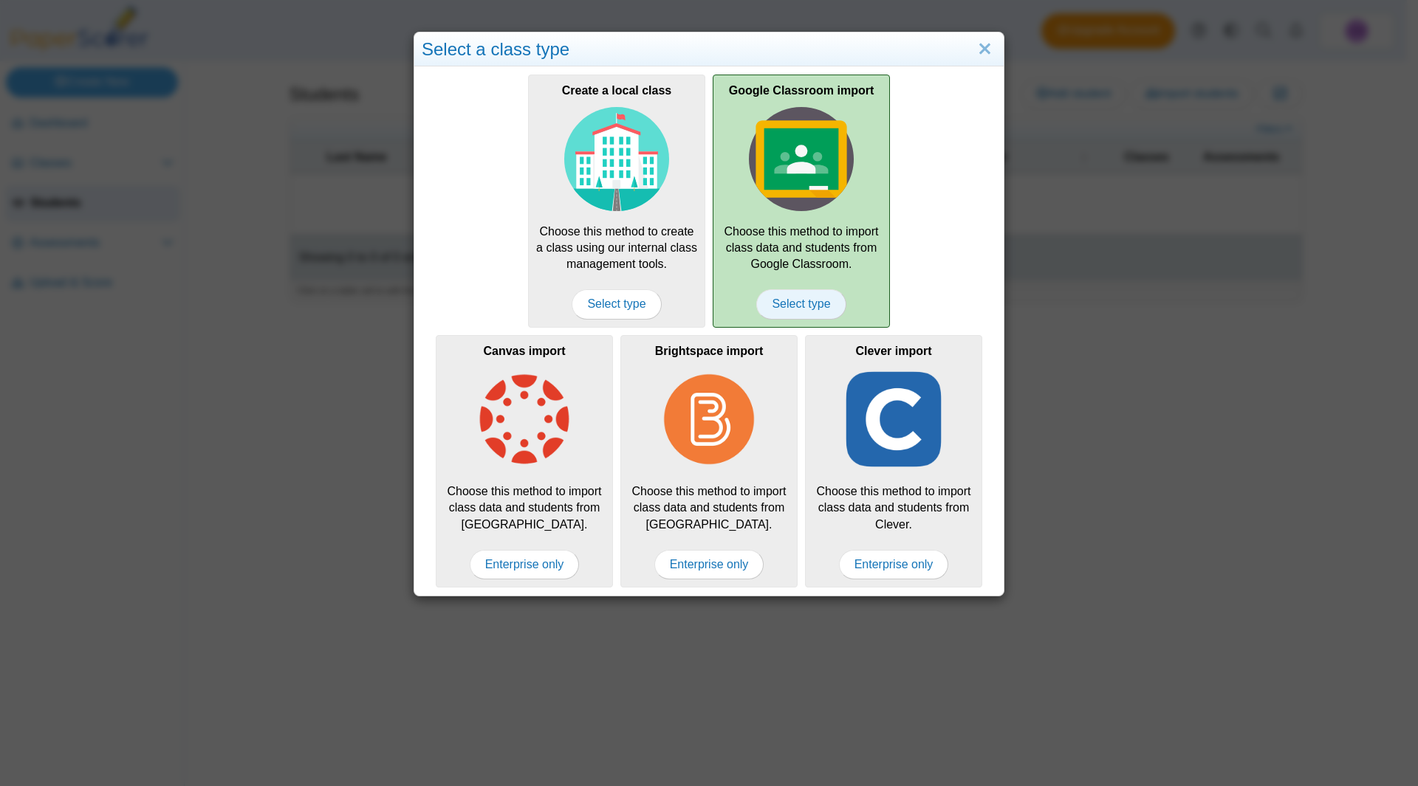
click at [815, 312] on span "Select type" at bounding box center [800, 304] width 89 height 30
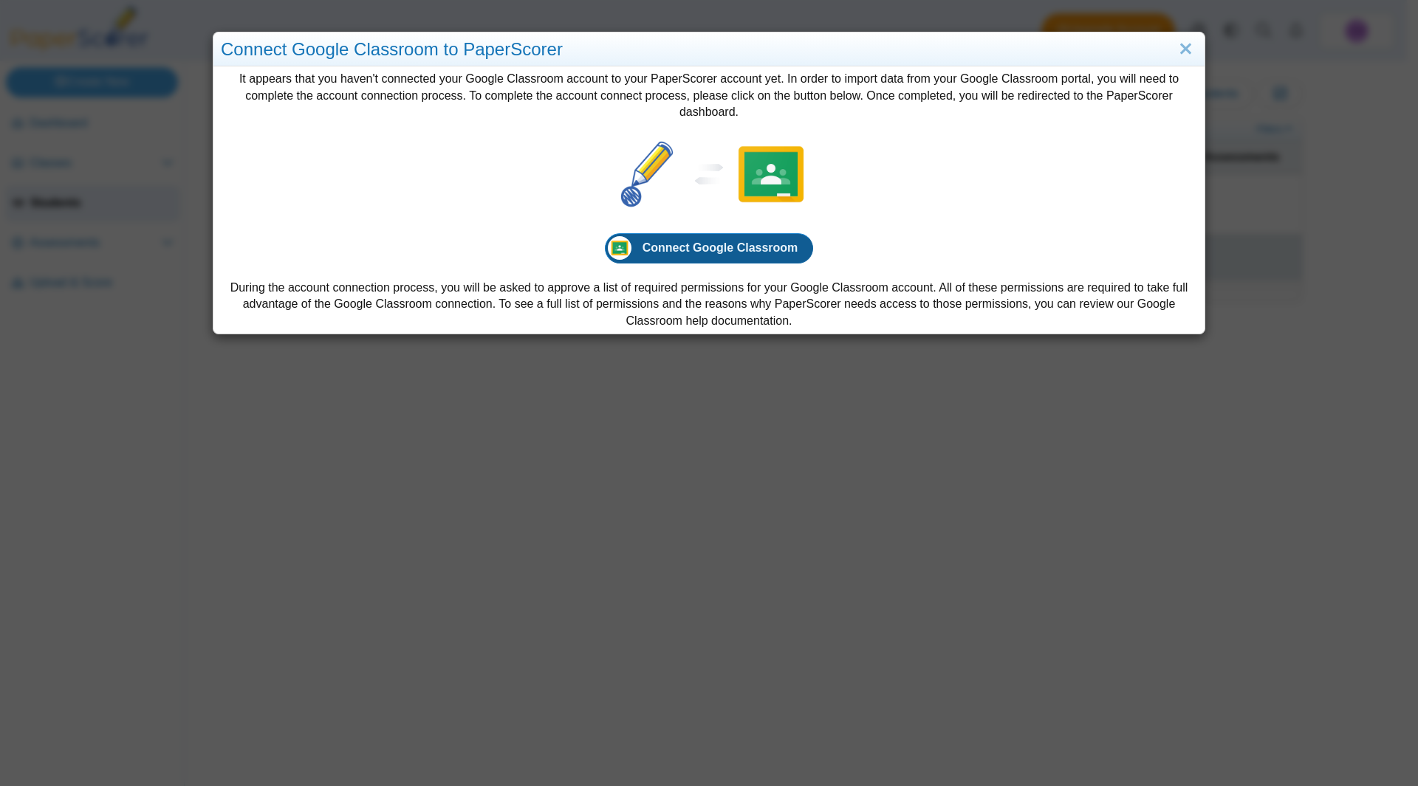
click at [704, 250] on span "Connect Google Classroom" at bounding box center [720, 247] width 156 height 13
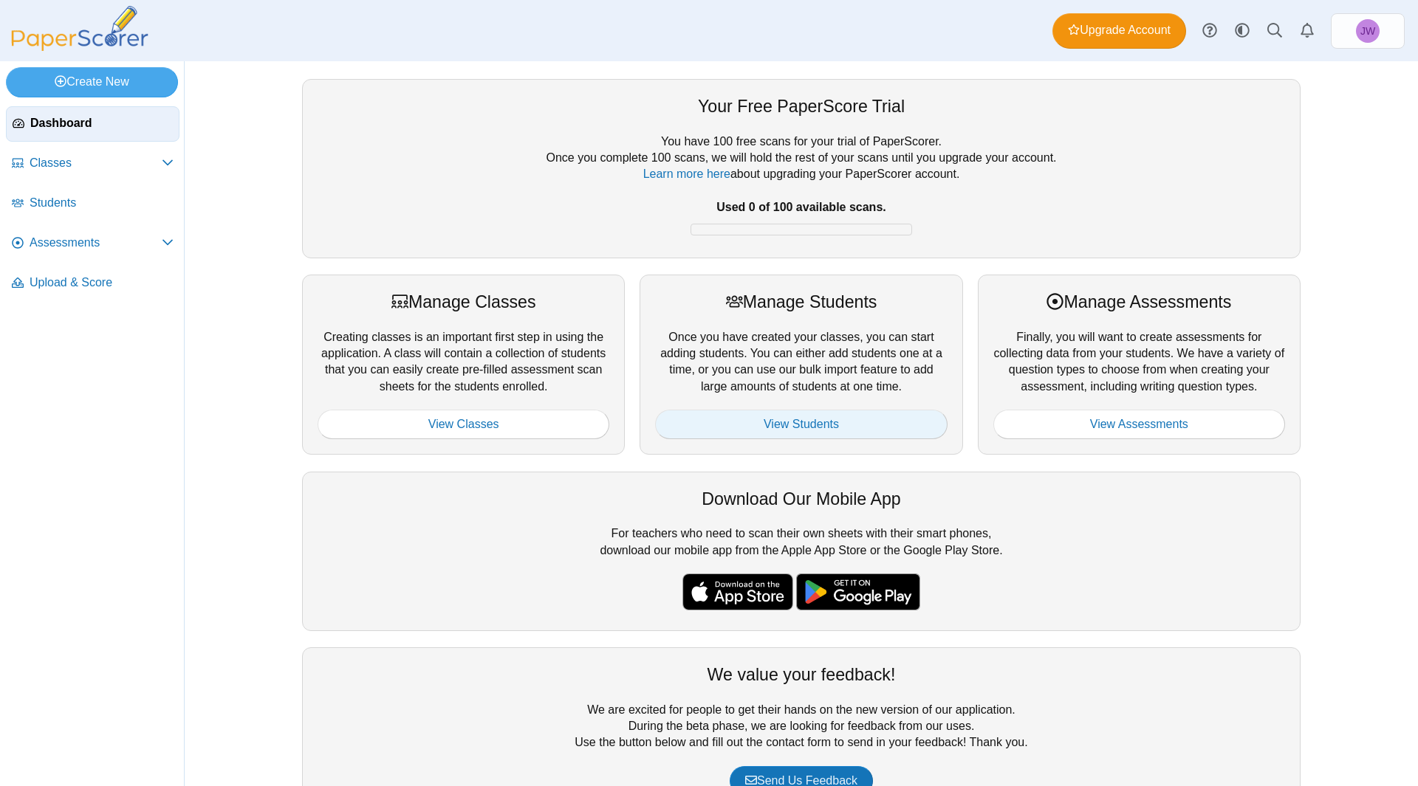
click at [753, 423] on link "View Students" at bounding box center [801, 425] width 292 height 30
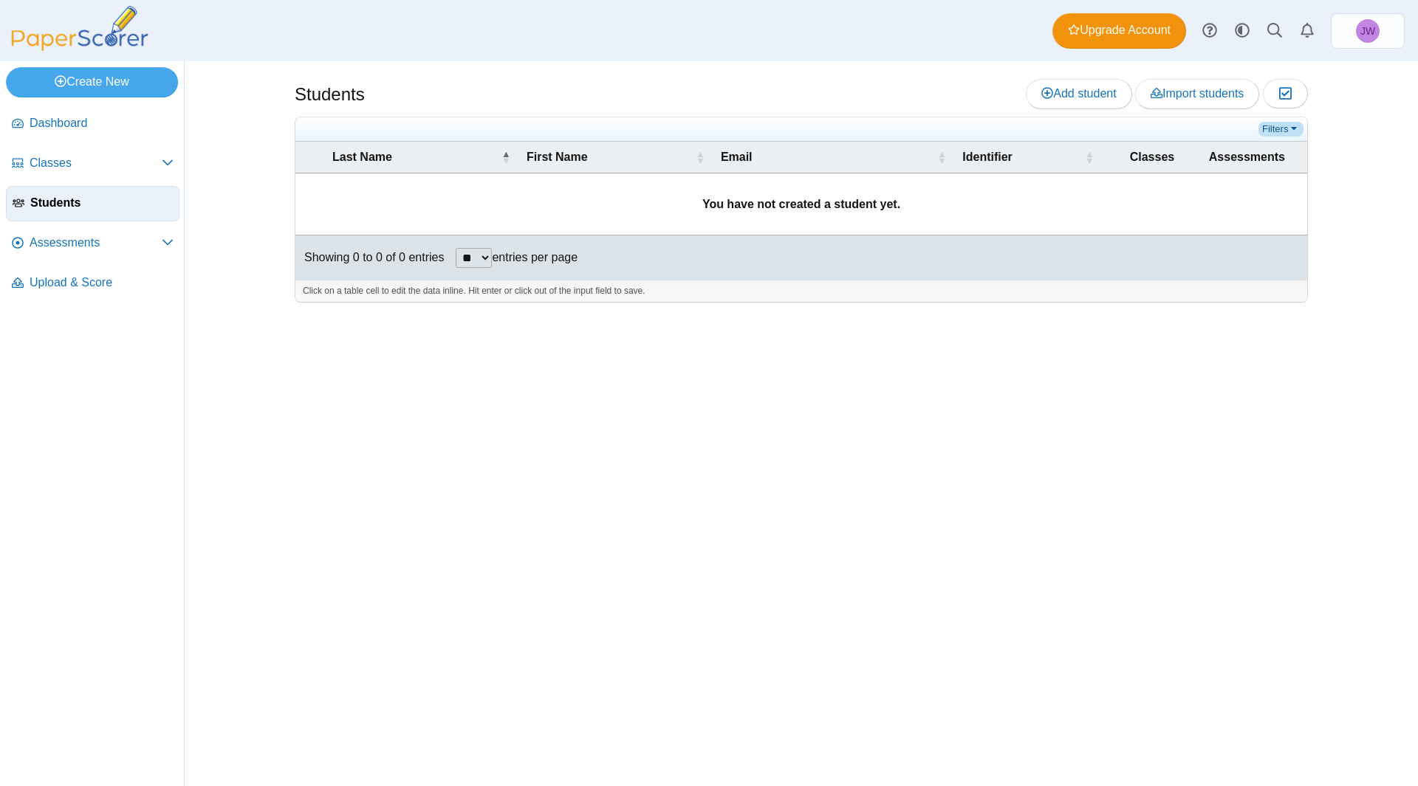
click at [1280, 131] on link "Filters" at bounding box center [1280, 129] width 45 height 15
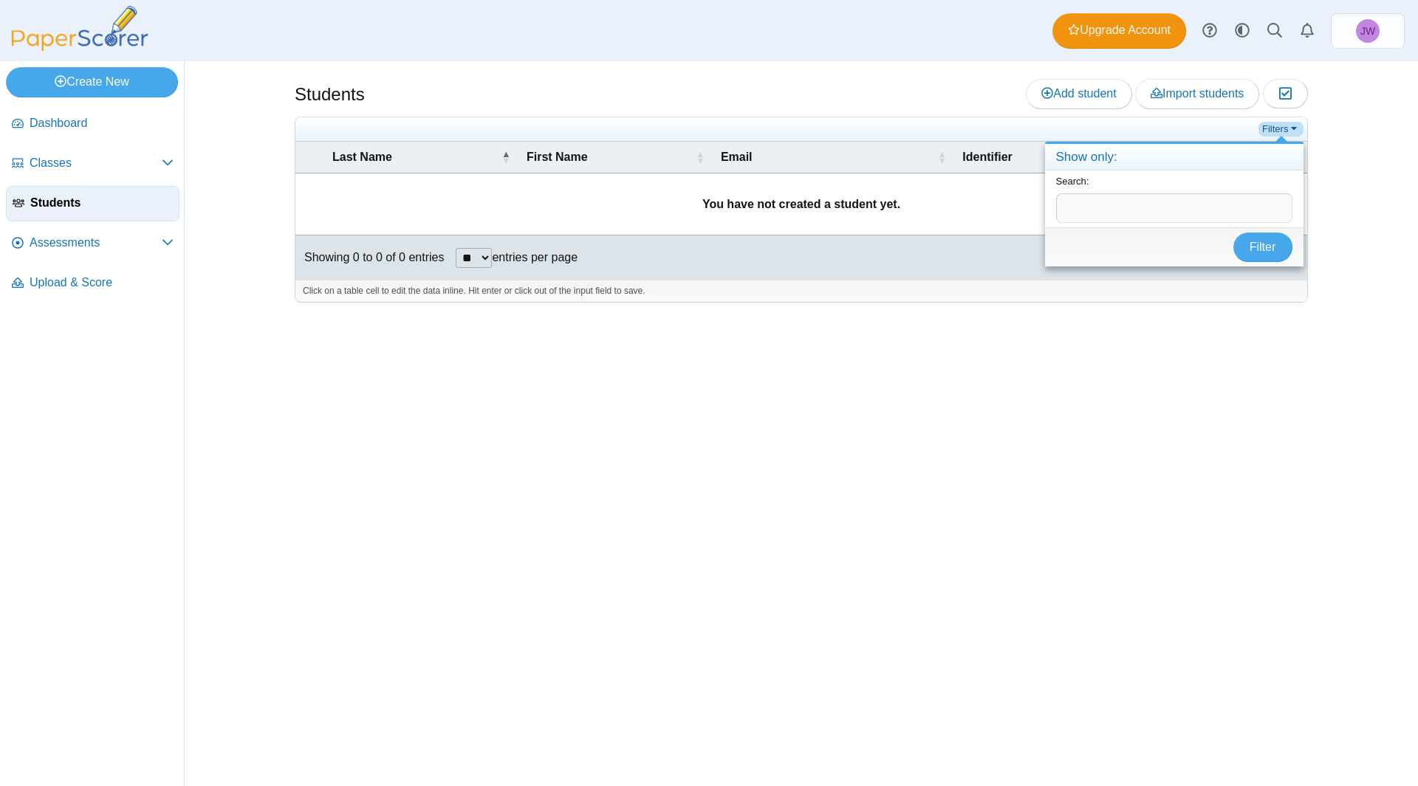
click at [1280, 131] on link "Filters" at bounding box center [1280, 129] width 45 height 15
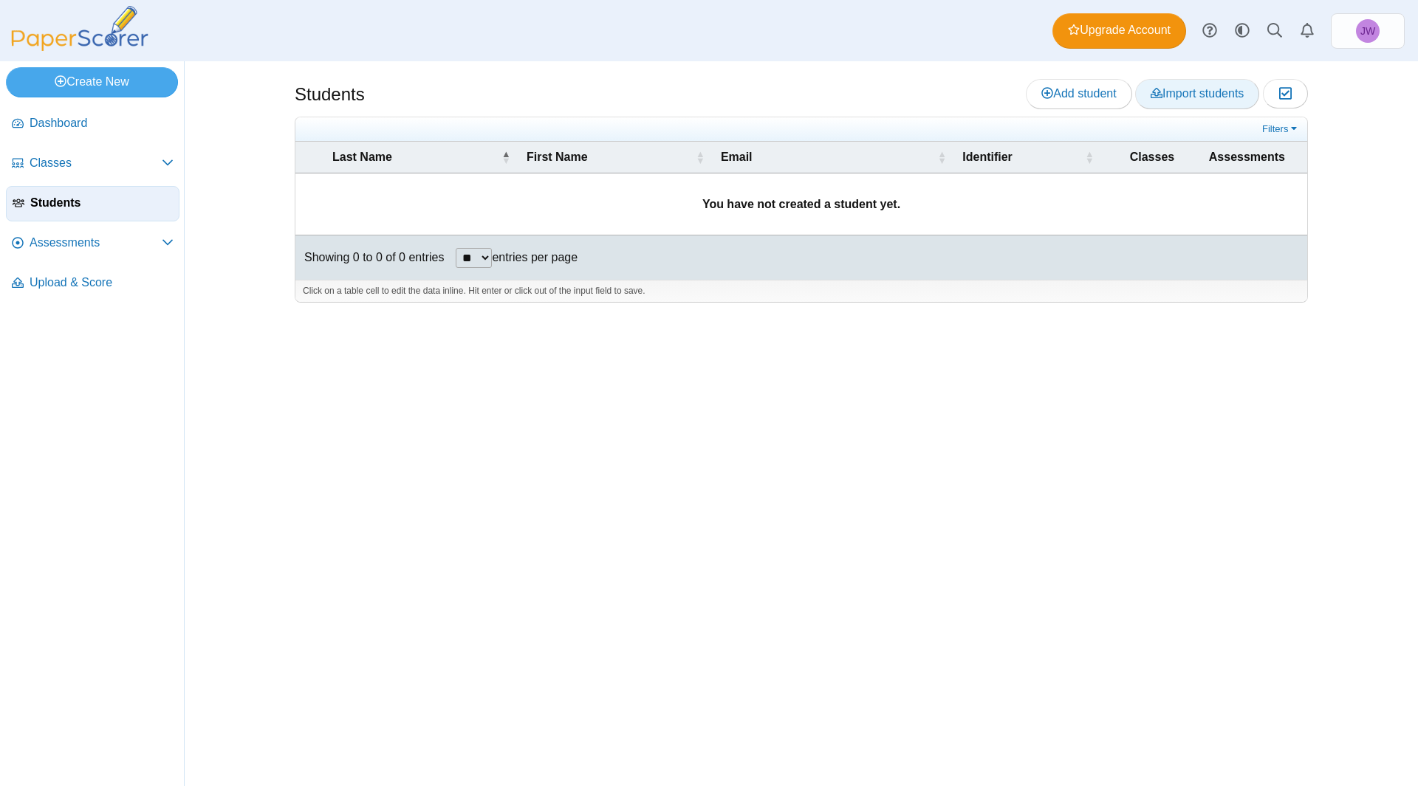
click at [1193, 97] on span "Import students" at bounding box center [1196, 93] width 93 height 13
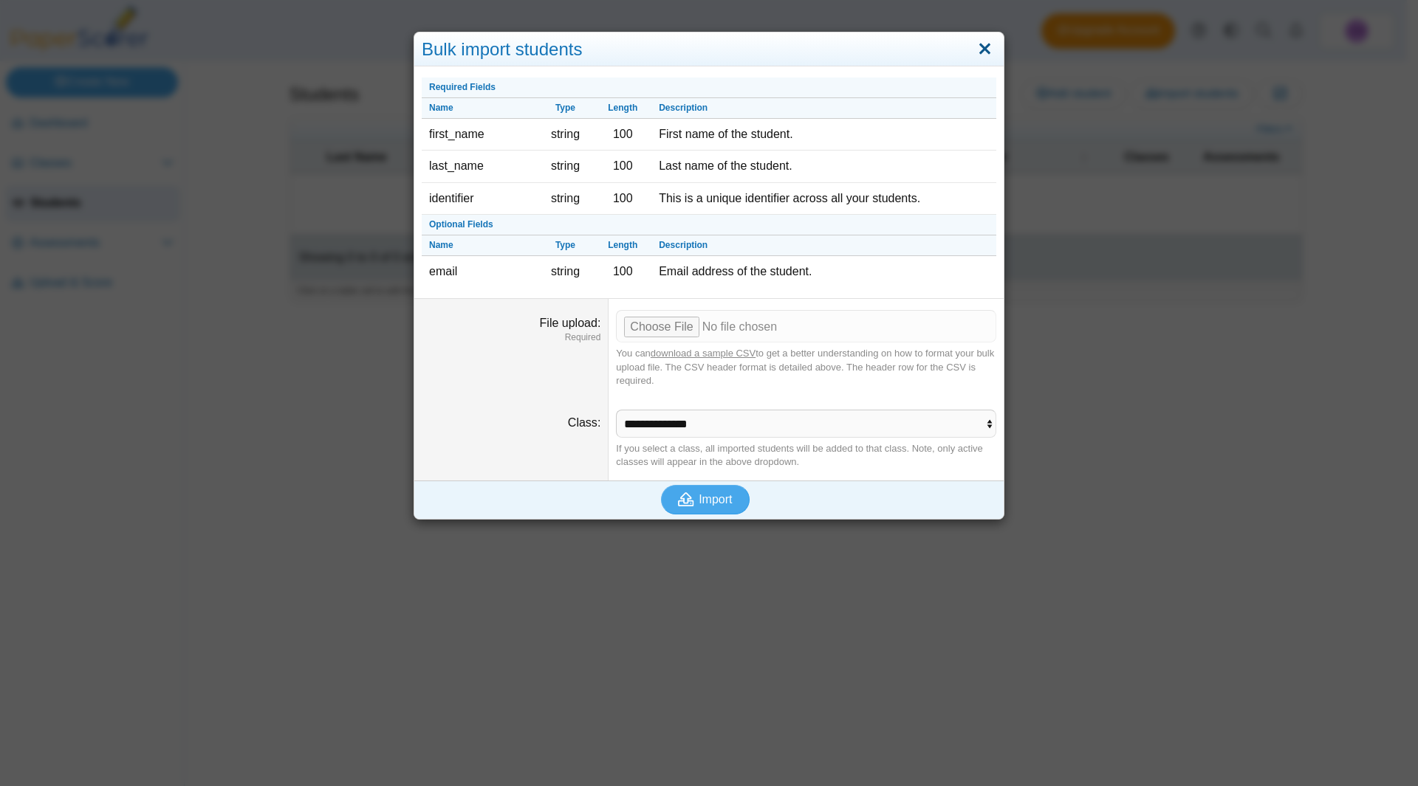
click at [973, 52] on link "Close" at bounding box center [984, 49] width 23 height 25
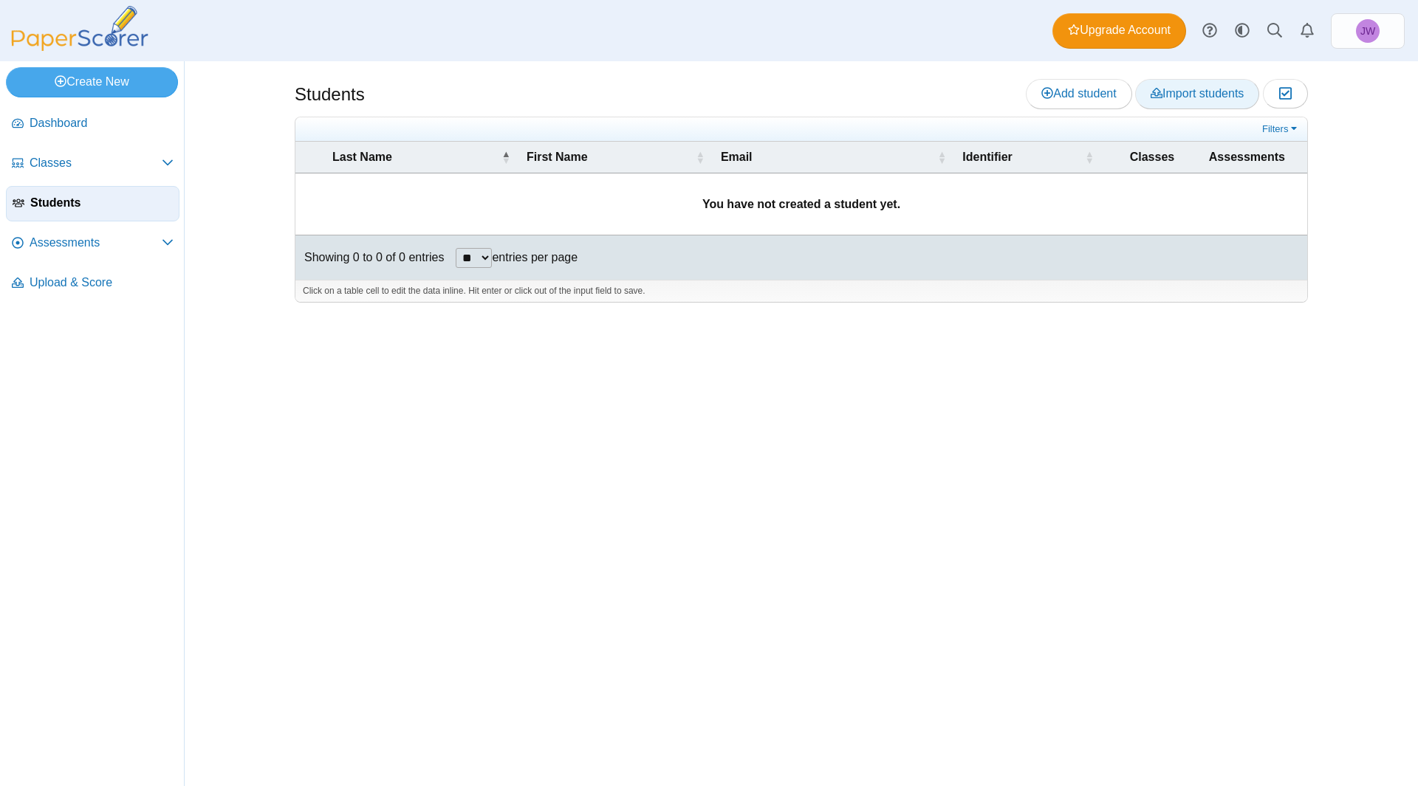
click at [1173, 95] on span "Import students" at bounding box center [1196, 93] width 93 height 13
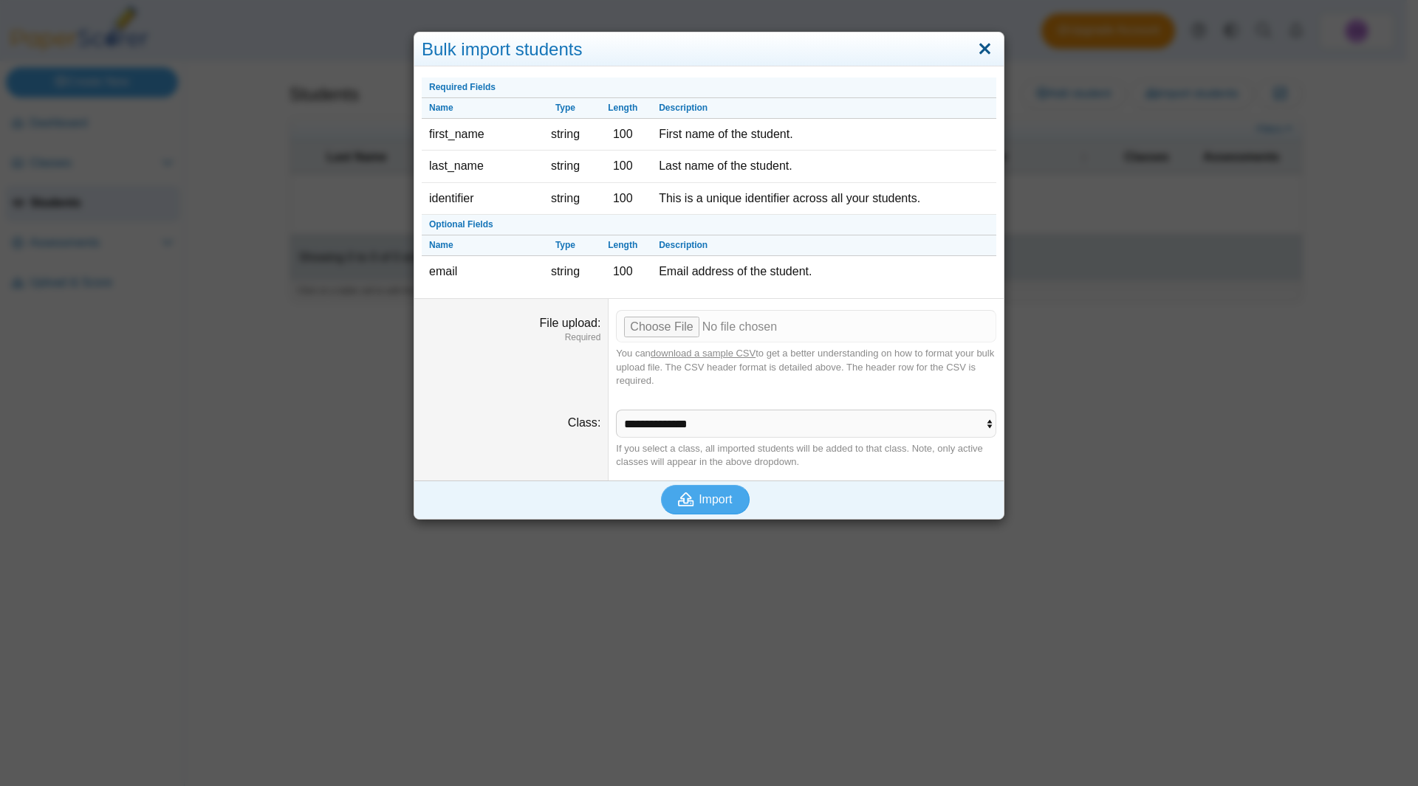
click at [973, 47] on link "Close" at bounding box center [984, 49] width 23 height 25
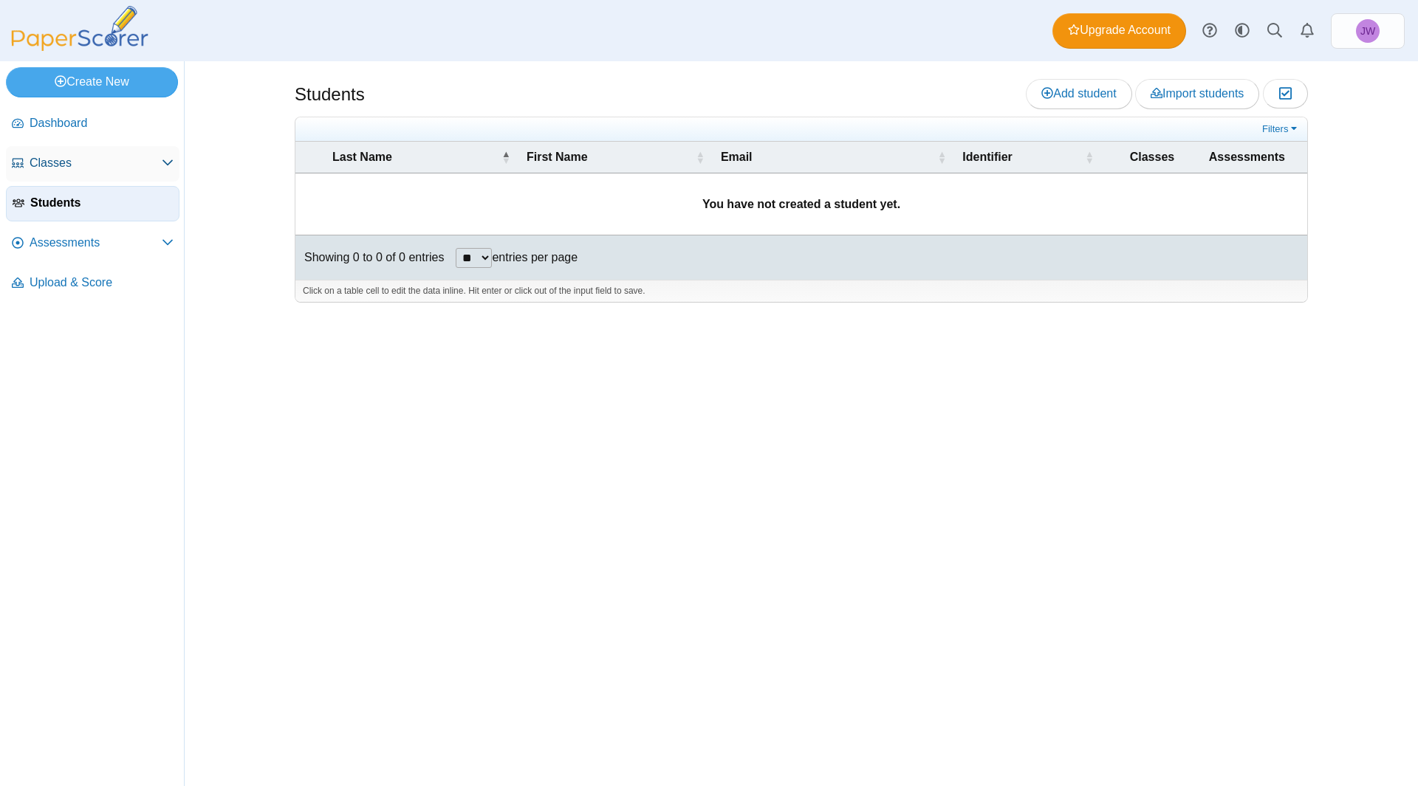
click at [169, 164] on use at bounding box center [167, 163] width 10 height 6
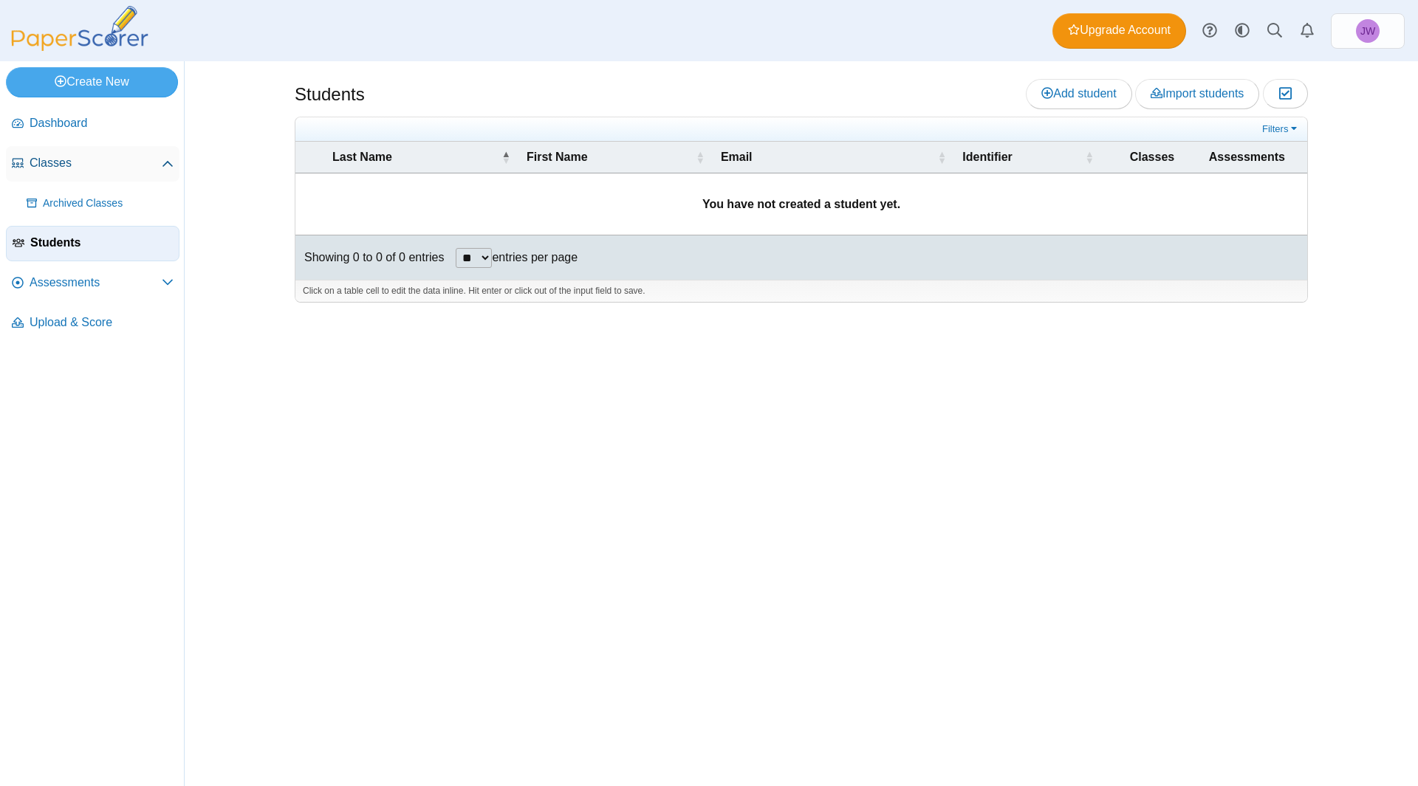
click at [163, 163] on icon at bounding box center [168, 165] width 12 height 12
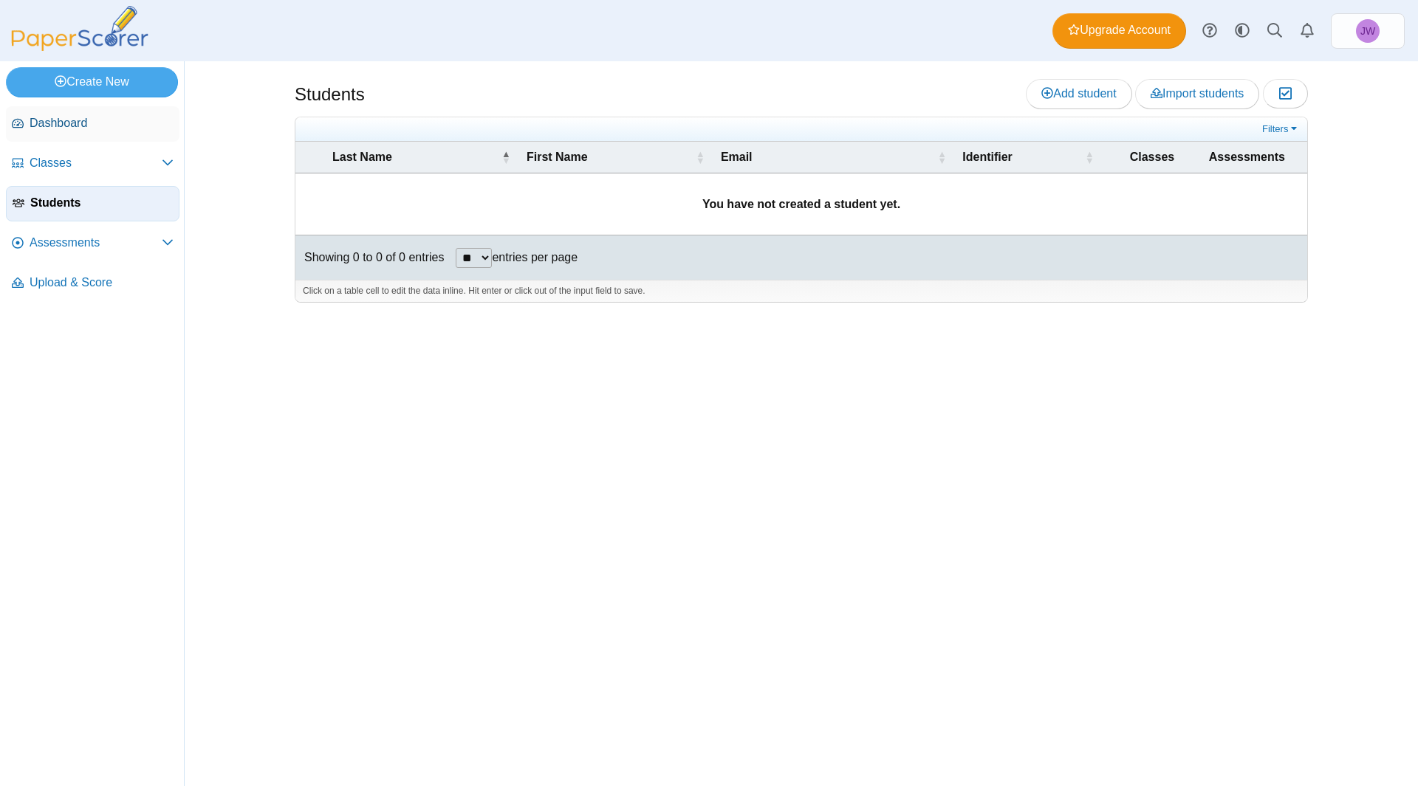
click at [63, 126] on span "Dashboard" at bounding box center [102, 123] width 144 height 16
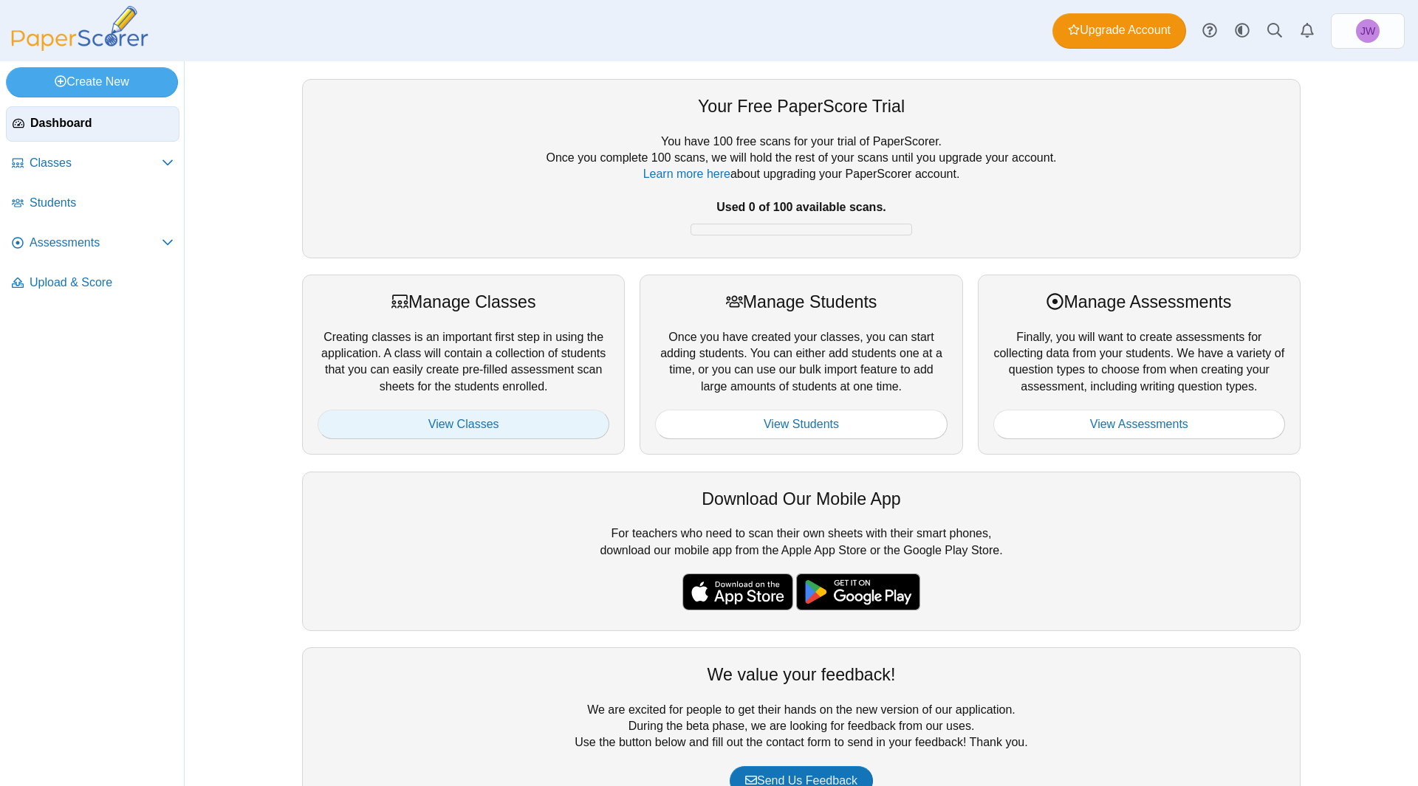
click at [434, 424] on link "View Classes" at bounding box center [464, 425] width 292 height 30
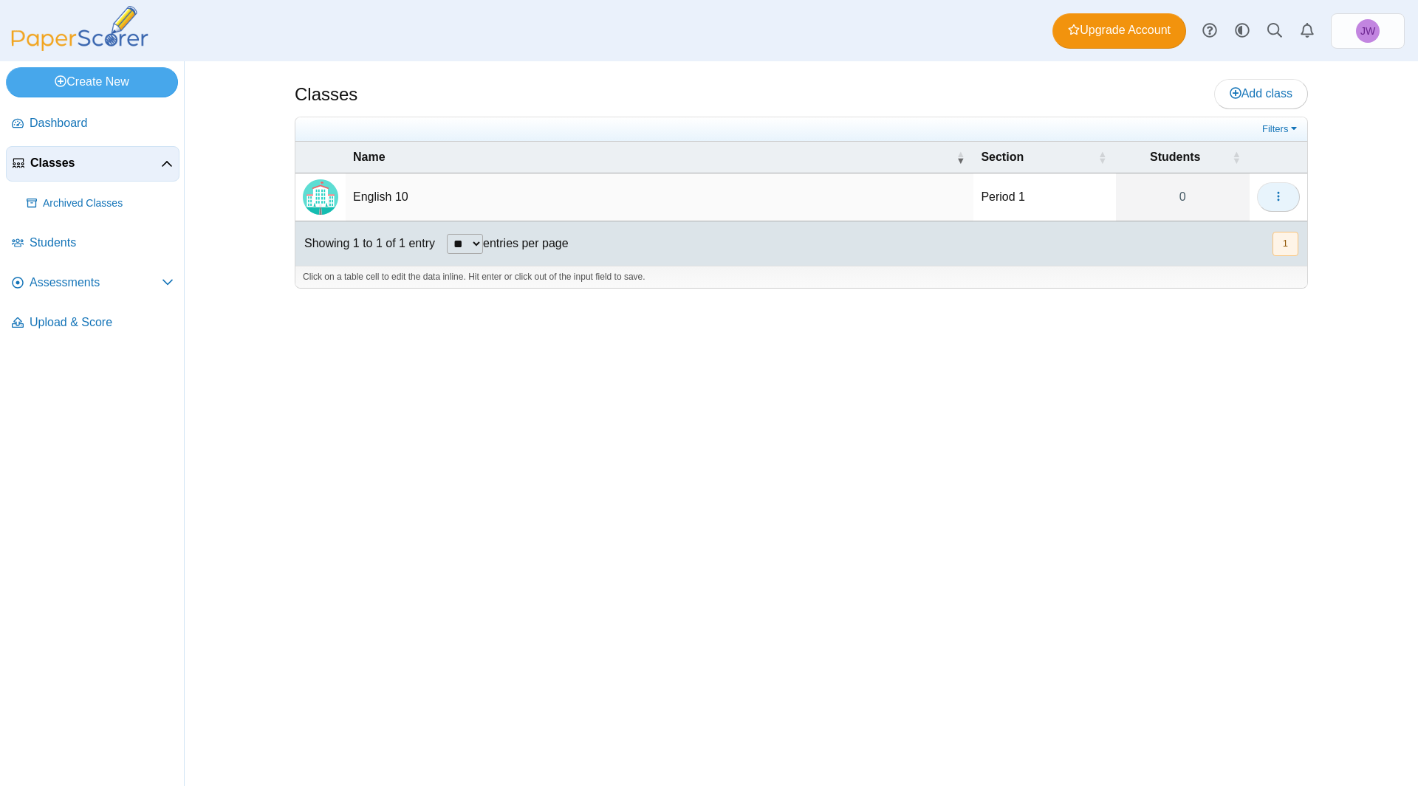
click at [1274, 201] on span "button" at bounding box center [1278, 197] width 12 height 13
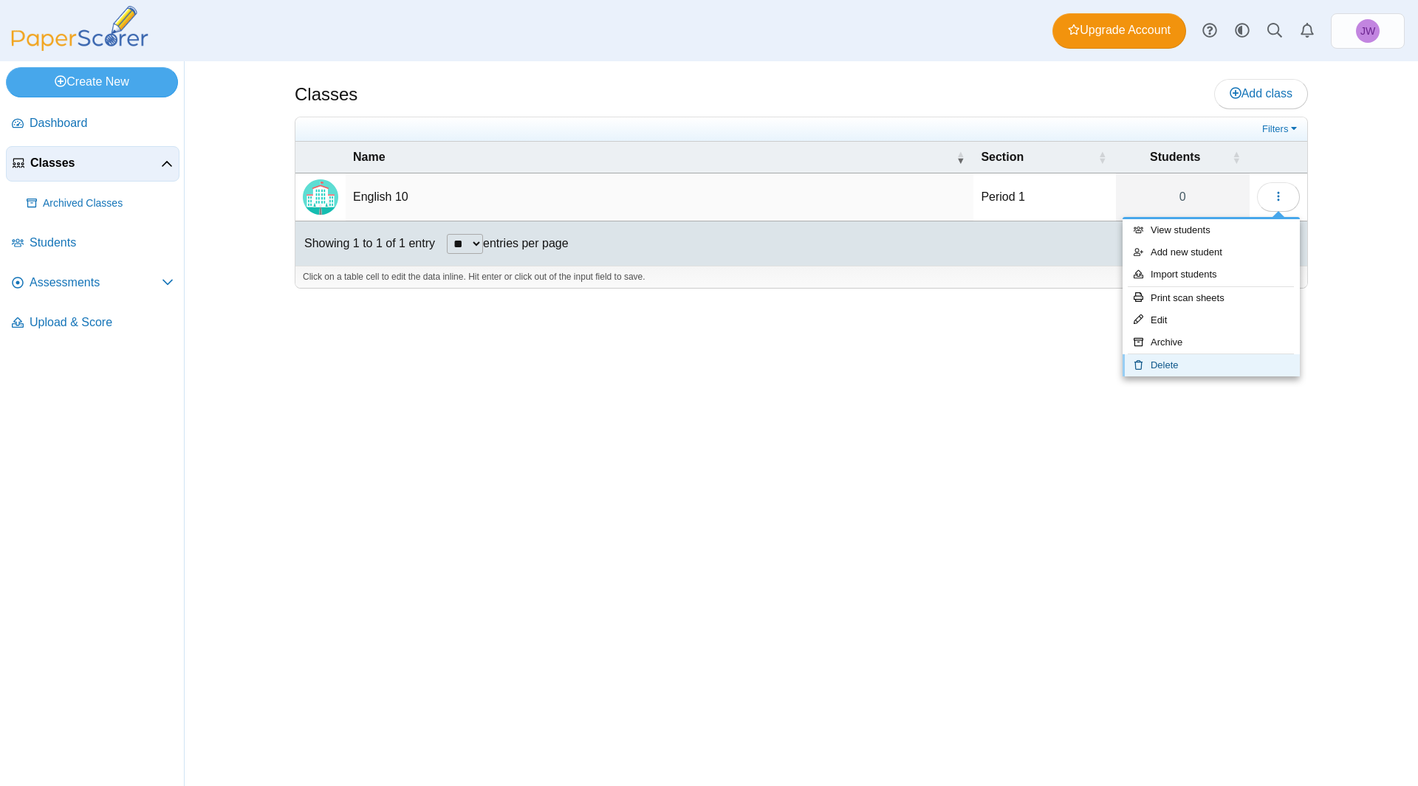
click at [1219, 363] on link "Delete" at bounding box center [1210, 365] width 177 height 22
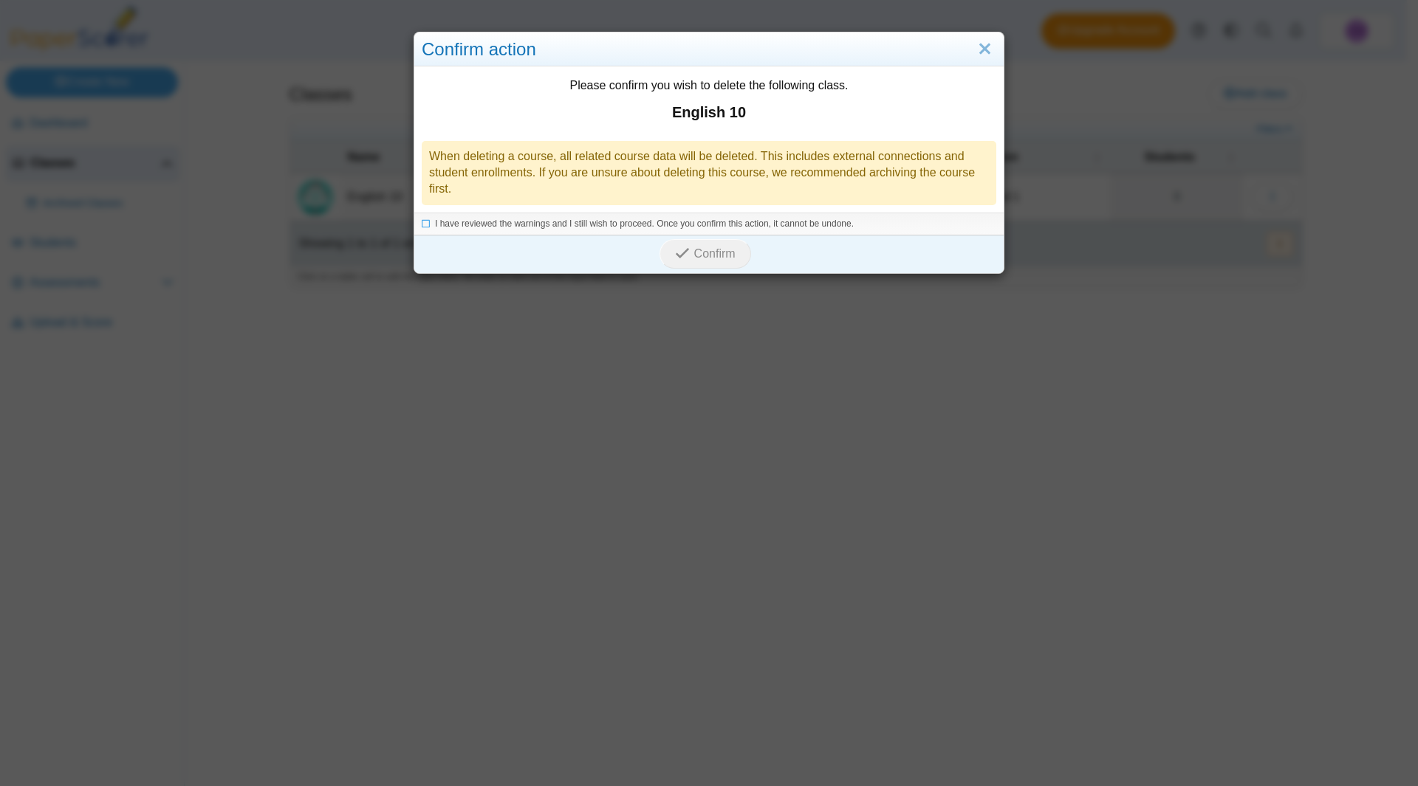
click at [724, 169] on div "When deleting a course, all related course data will be deleted. This includes …" at bounding box center [709, 173] width 574 height 64
click at [422, 222] on icon at bounding box center [426, 222] width 9 height 8
click at [687, 252] on icon "submit" at bounding box center [684, 254] width 18 height 16
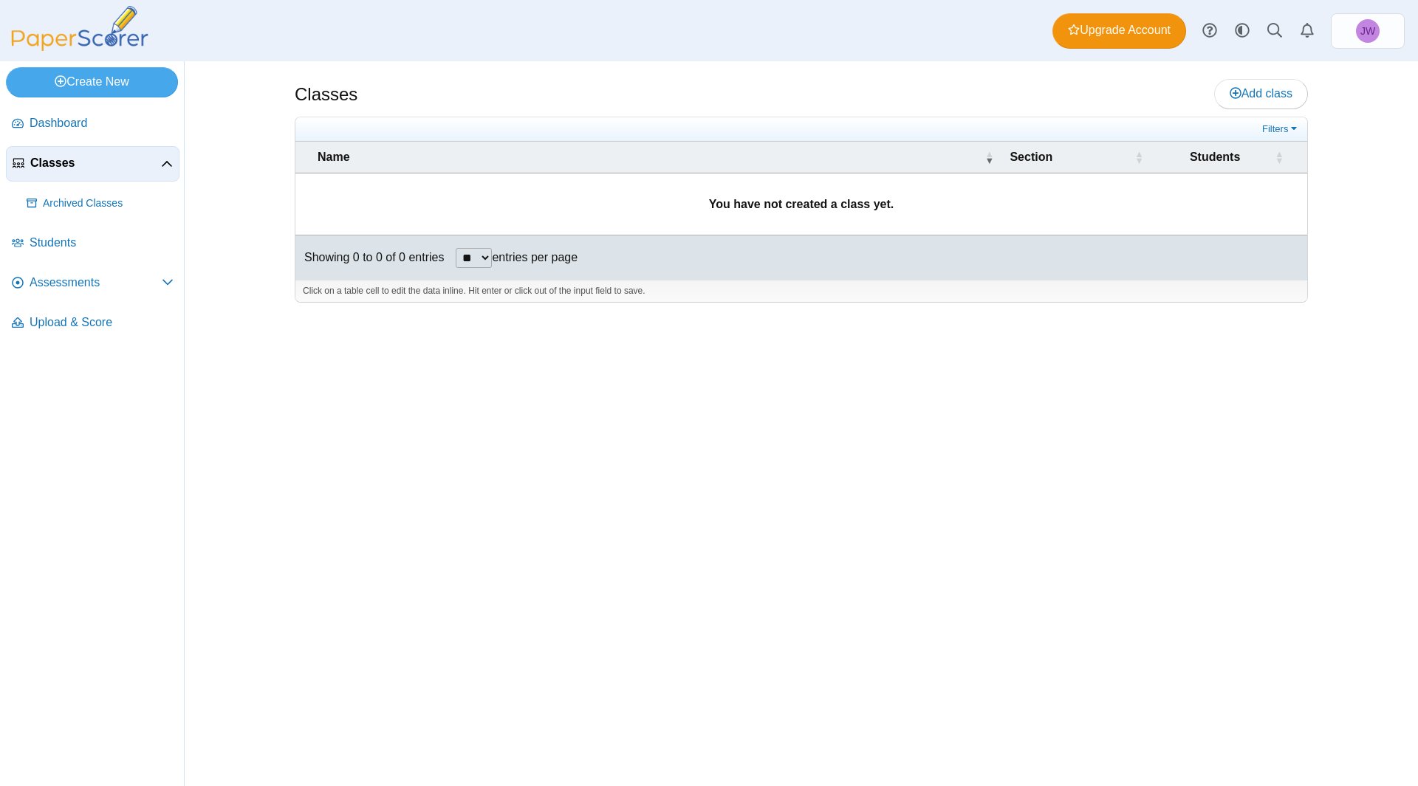
click at [168, 159] on icon at bounding box center [167, 165] width 12 height 12
click at [54, 159] on span "Classes" at bounding box center [95, 163] width 131 height 16
click at [1246, 100] on link "Add class" at bounding box center [1261, 94] width 94 height 30
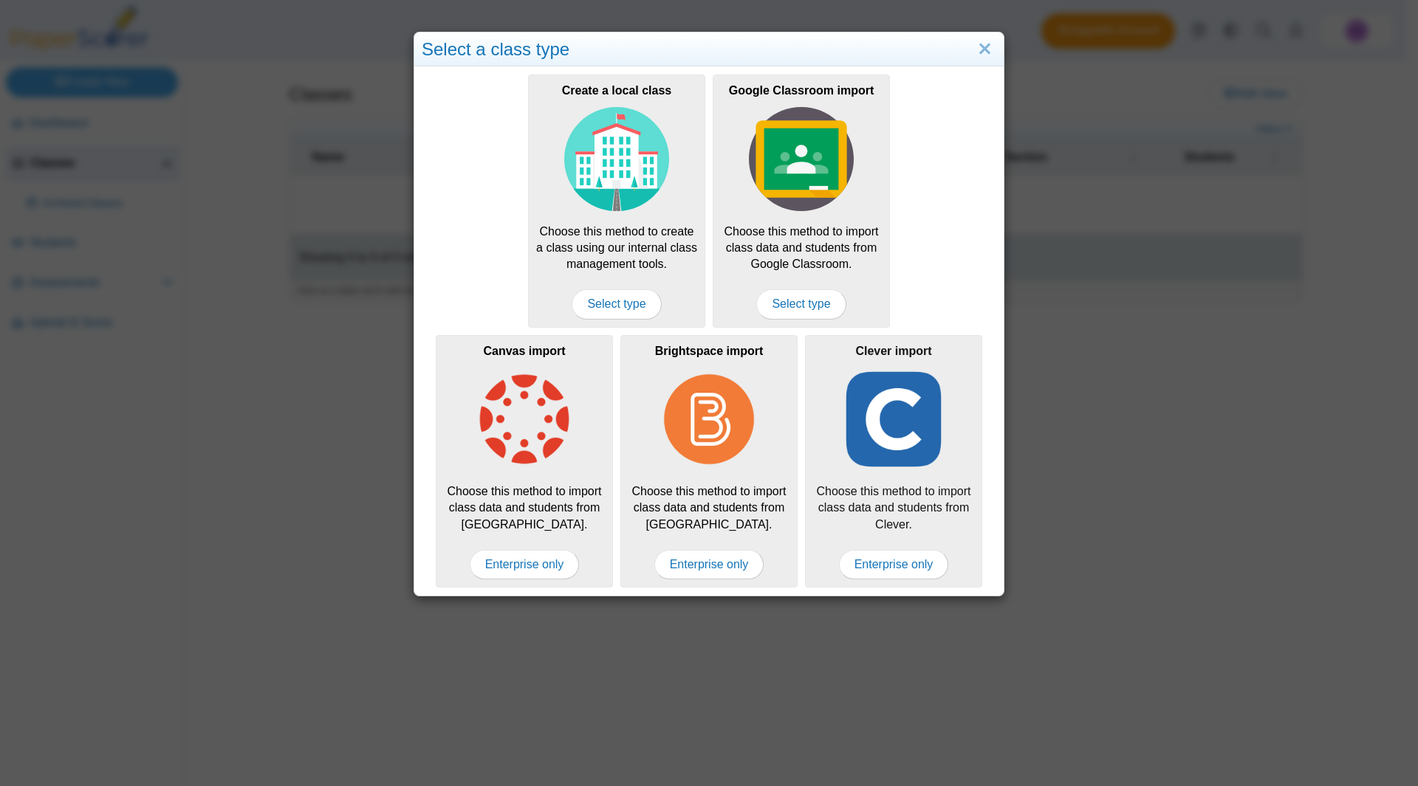
click at [878, 449] on img at bounding box center [893, 419] width 105 height 105
click at [890, 563] on span "Enterprise only" at bounding box center [894, 565] width 110 height 30
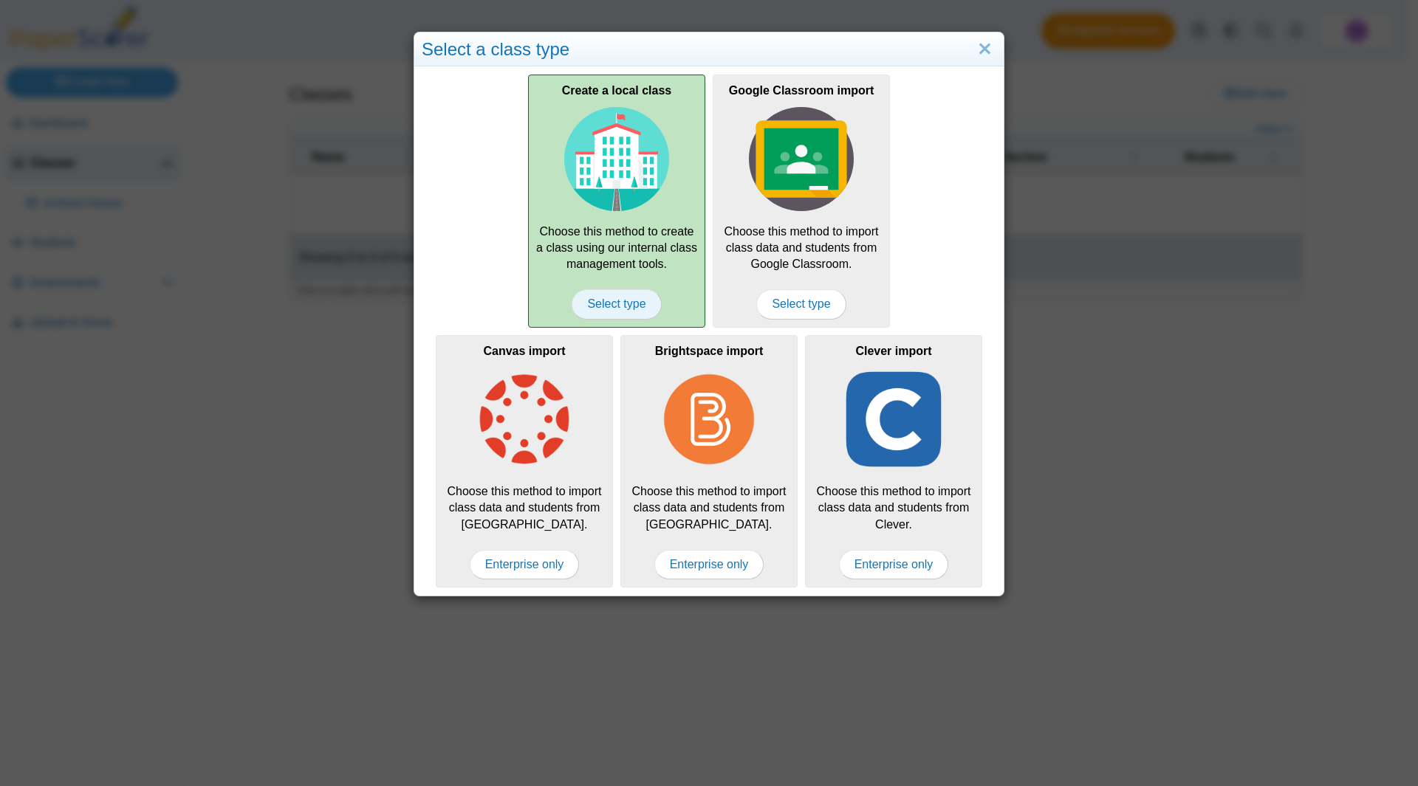
click at [601, 302] on span "Select type" at bounding box center [616, 304] width 89 height 30
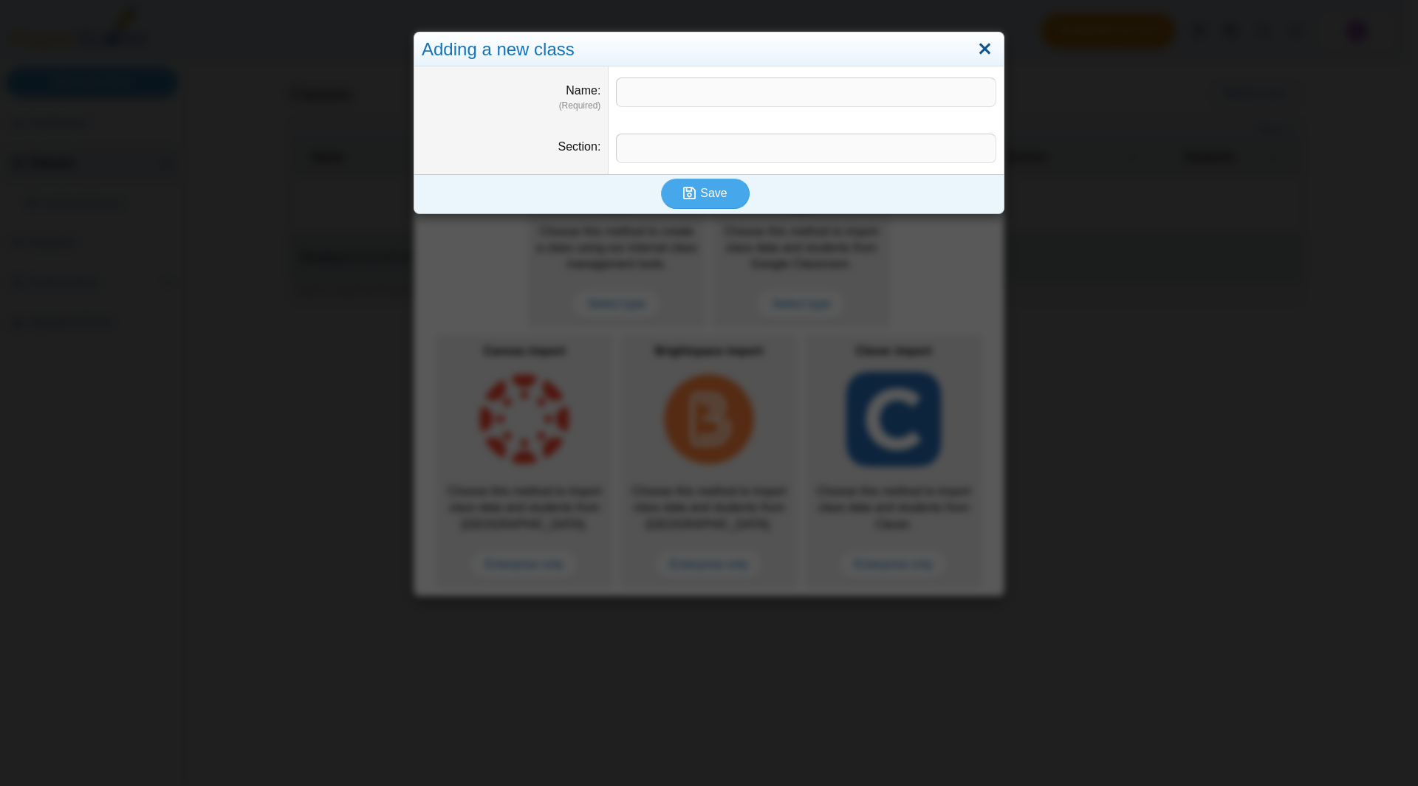
click at [981, 46] on link "Close" at bounding box center [984, 49] width 23 height 25
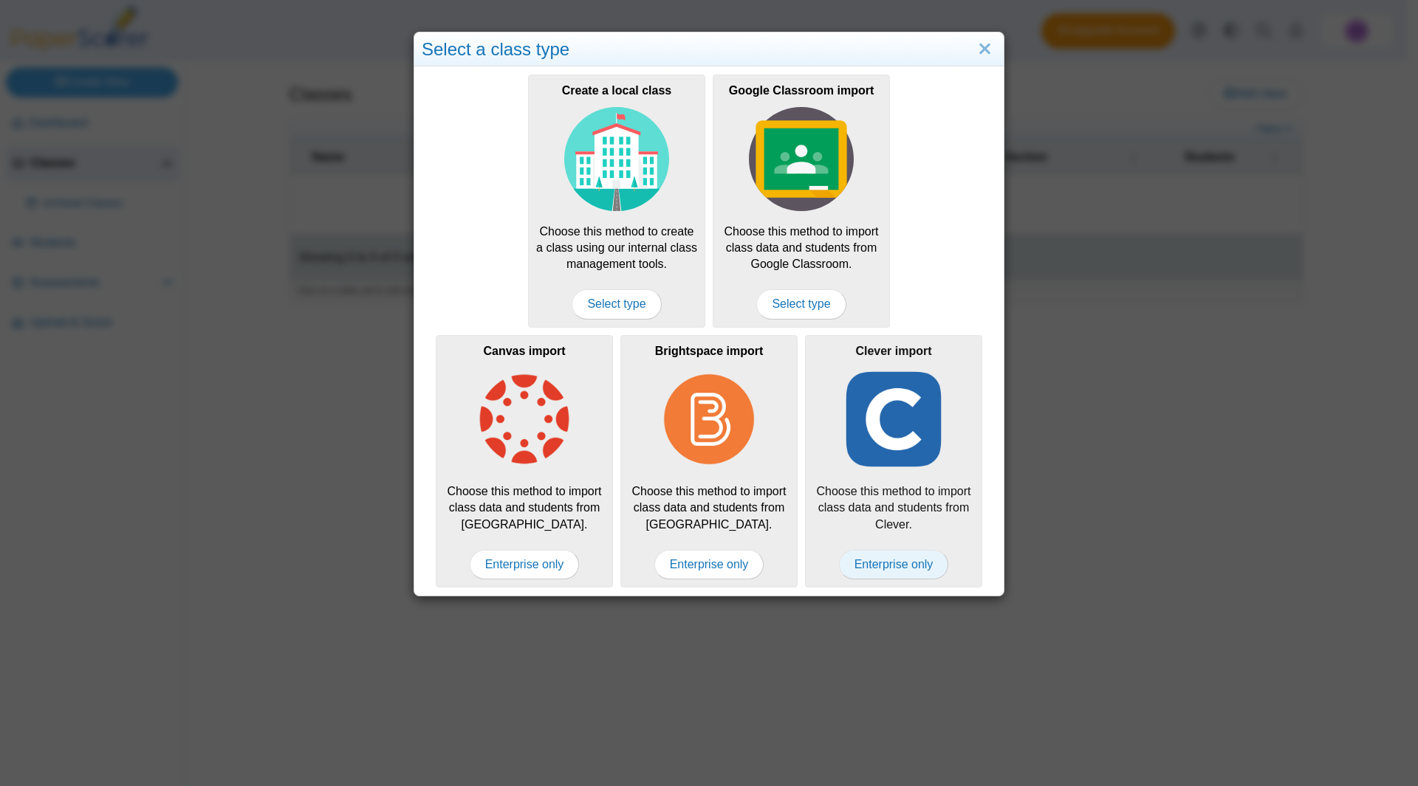
click at [885, 563] on span "Enterprise only" at bounding box center [894, 565] width 110 height 30
click at [979, 46] on link "Close" at bounding box center [984, 49] width 23 height 25
